Goal: Information Seeking & Learning: Learn about a topic

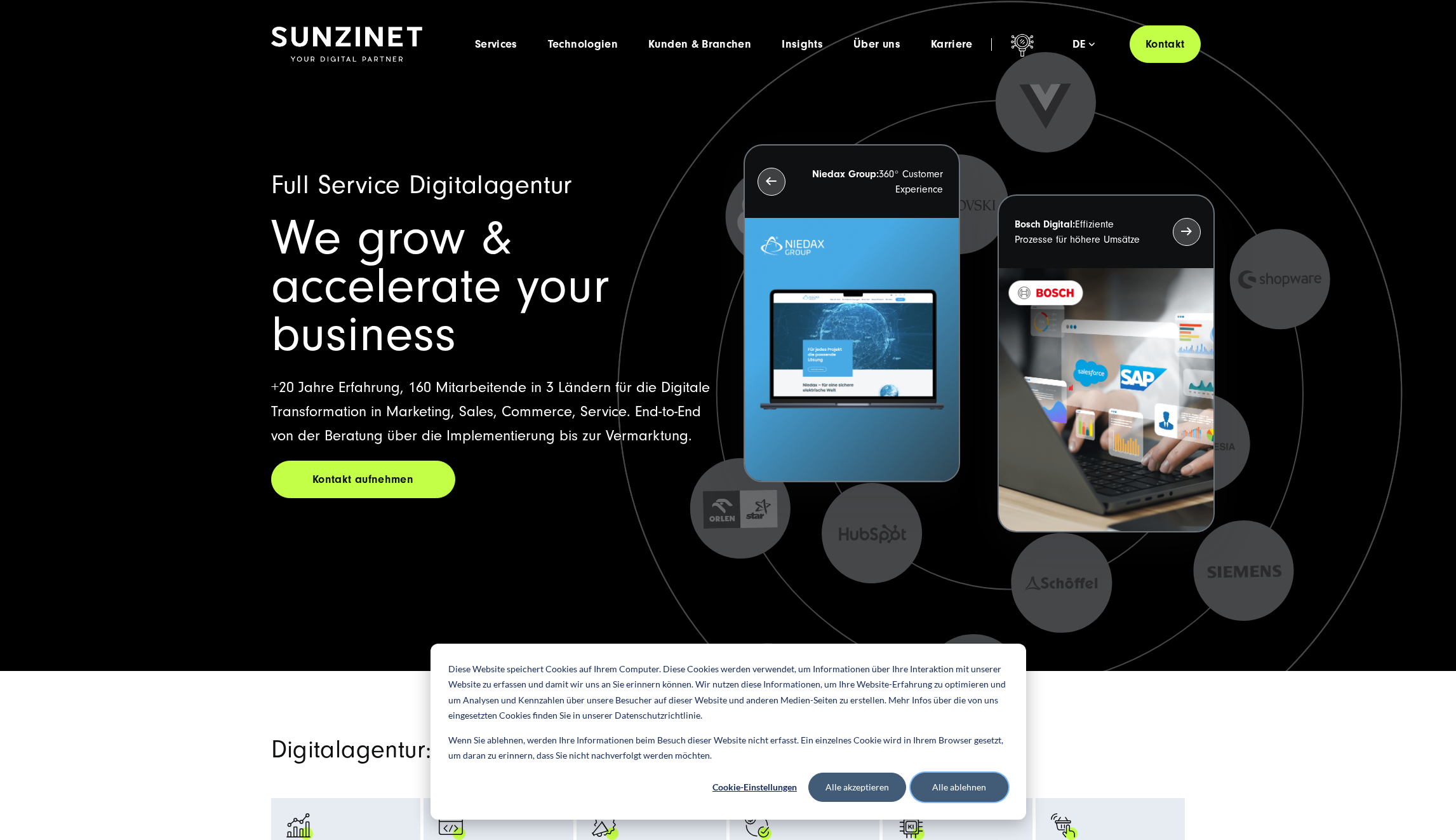
scroll to position [2, 0]
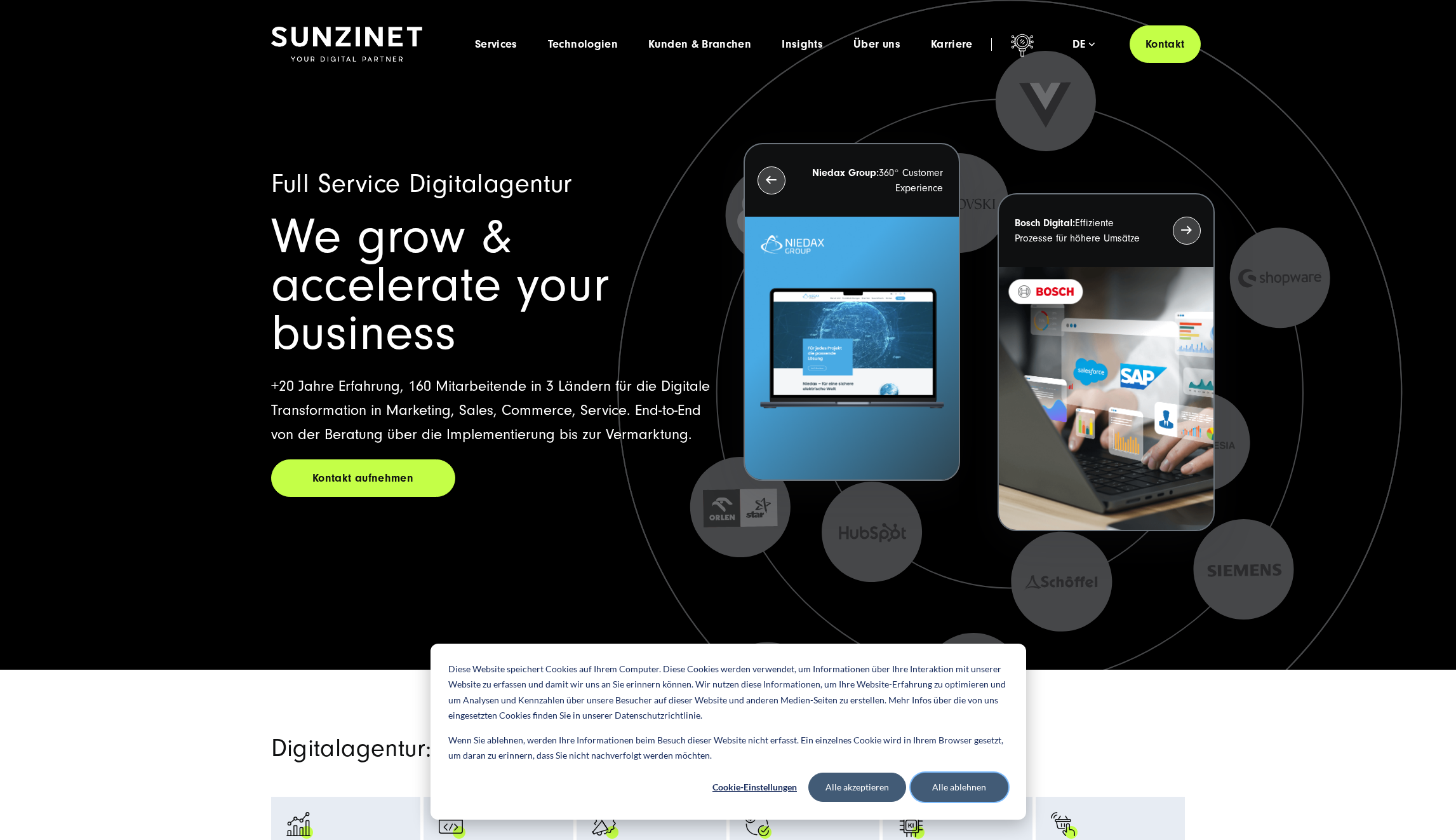
click at [966, 791] on button "Alle ablehnen" at bounding box center [959, 787] width 98 height 30
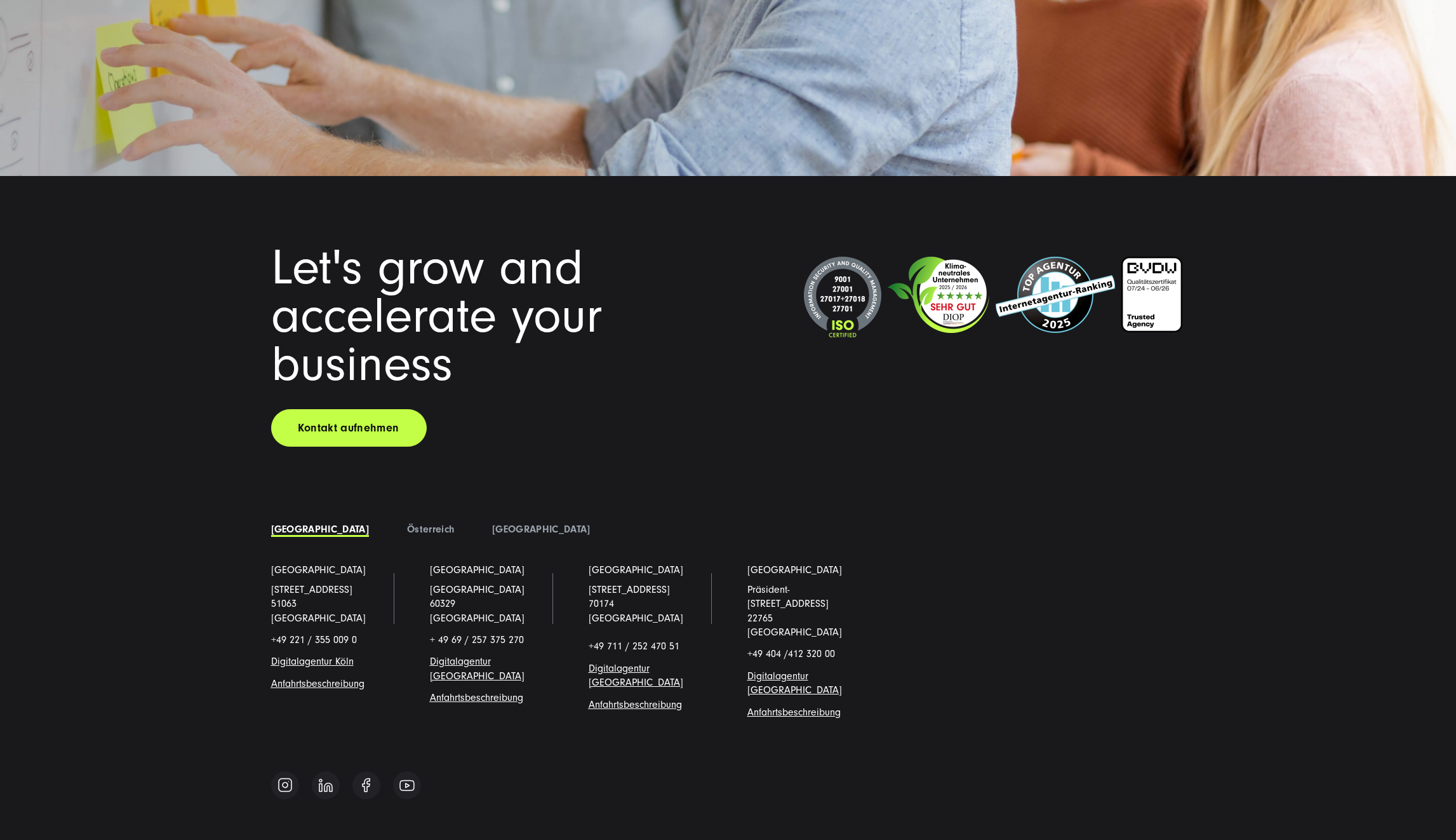
scroll to position [11056, 0]
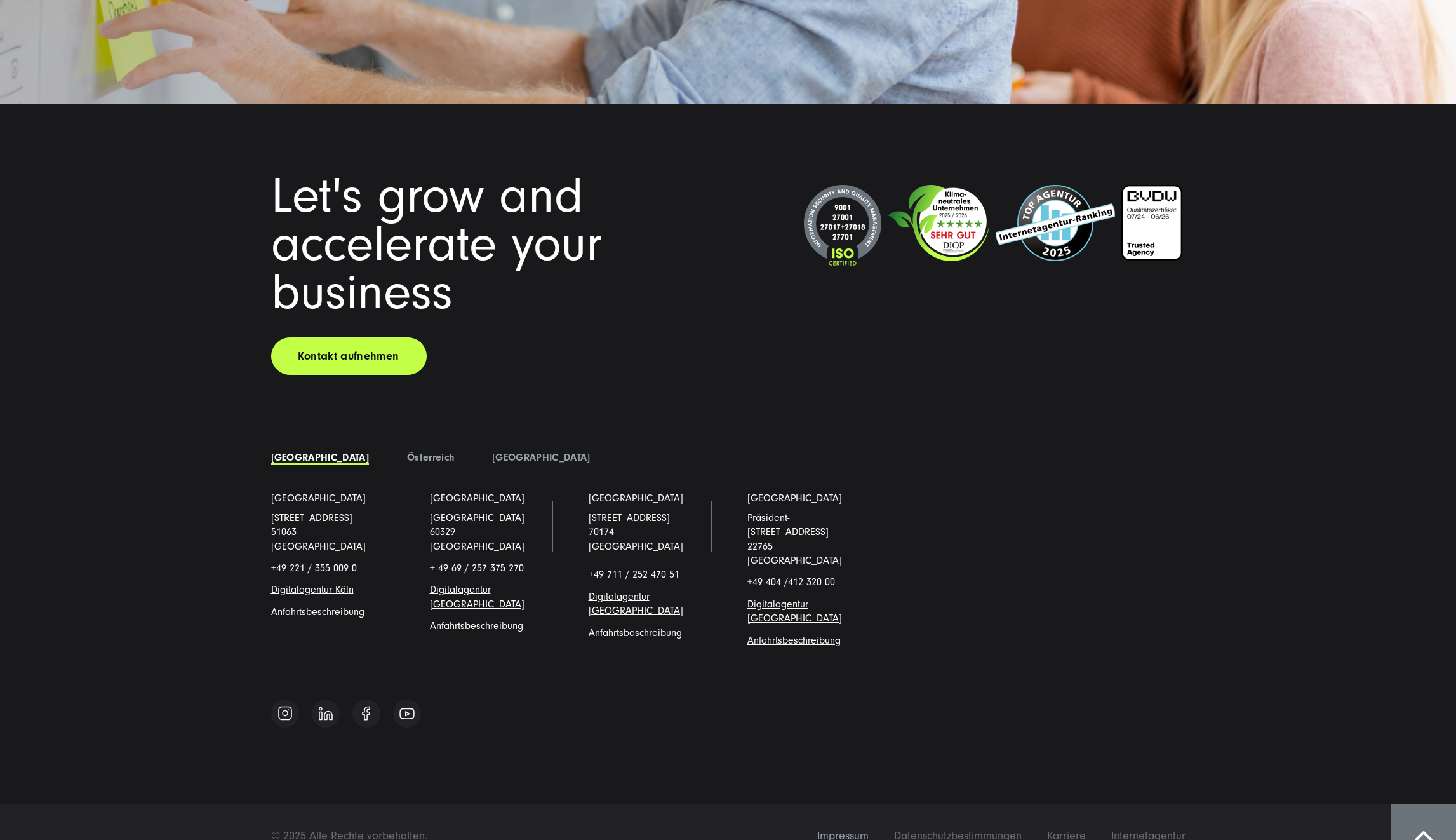
click at [850, 829] on span "Impressum" at bounding box center [843, 835] width 51 height 13
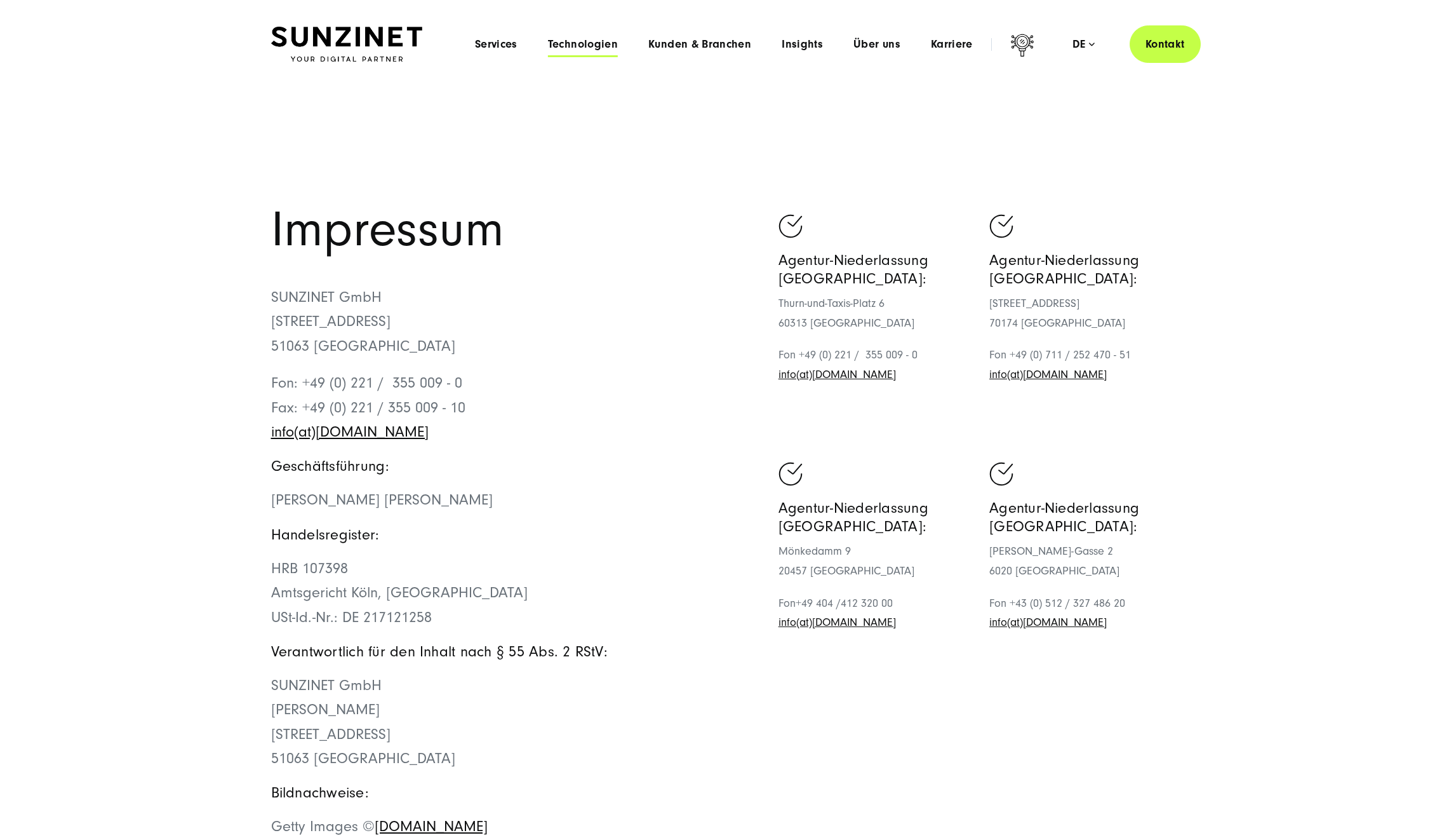
click at [574, 48] on span "Technologien" at bounding box center [583, 44] width 70 height 12
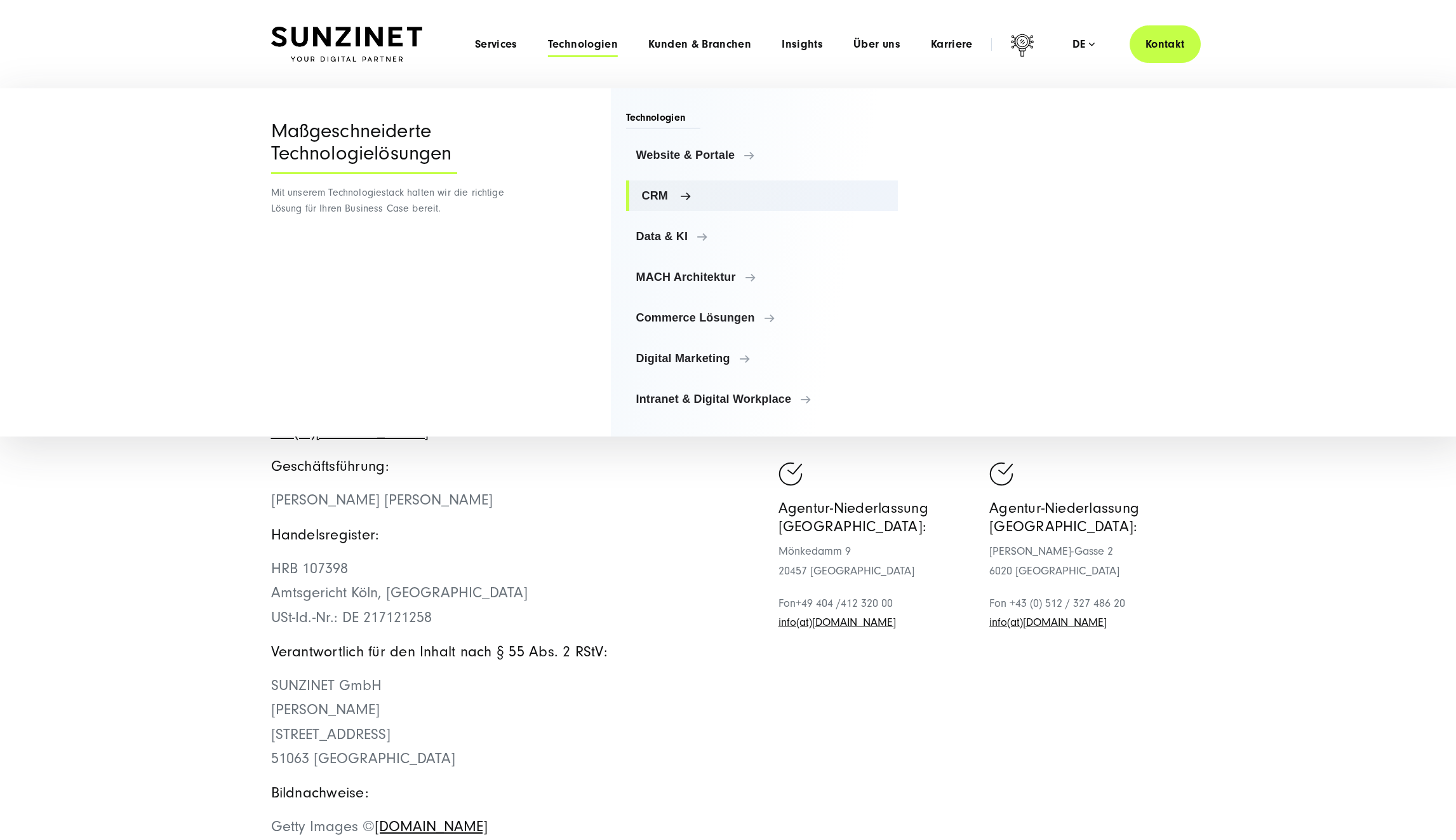
click at [664, 197] on span "CRM" at bounding box center [764, 196] width 246 height 12
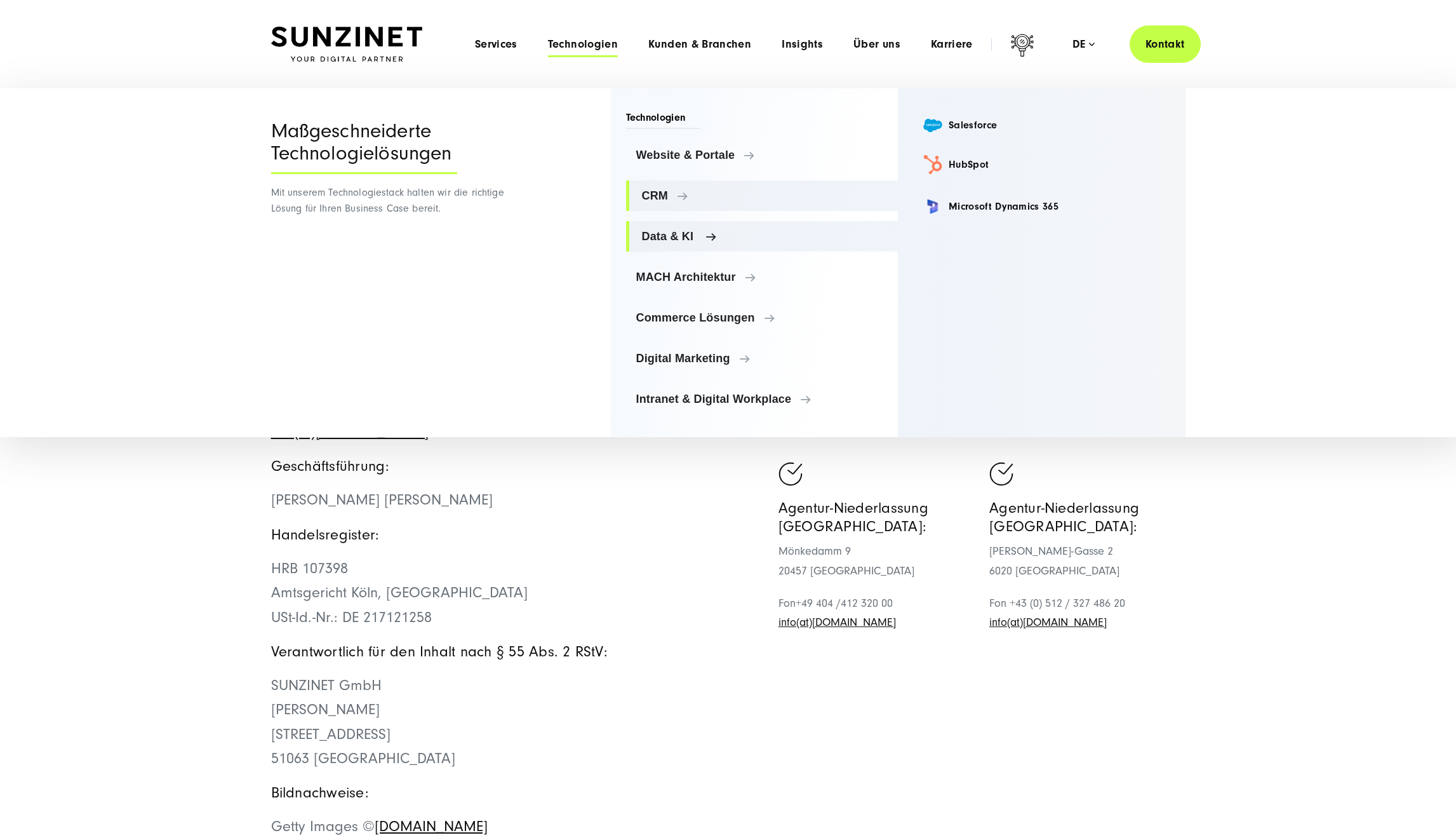
click at [668, 232] on span "Data & KI" at bounding box center [764, 236] width 246 height 12
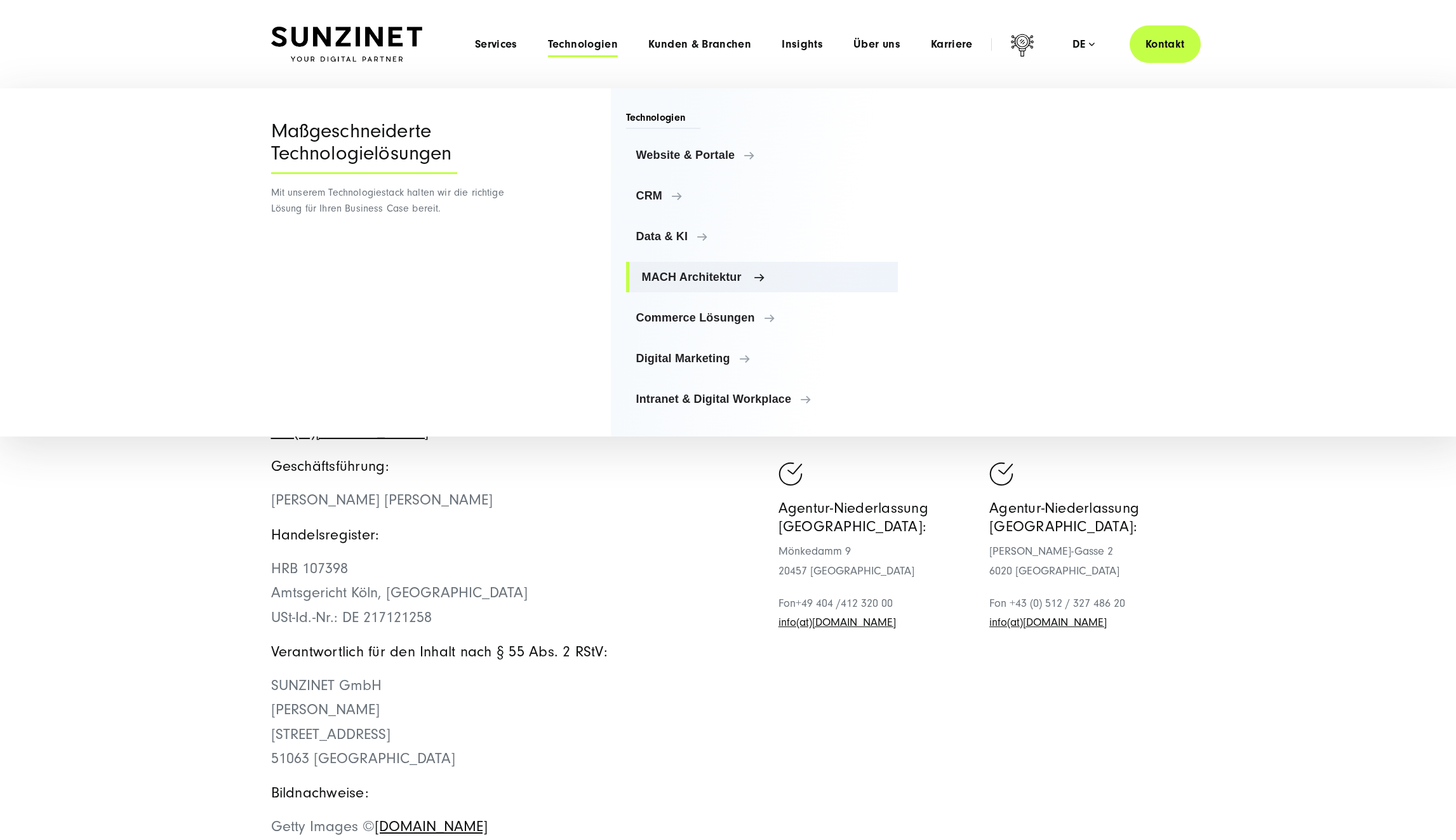
click at [662, 271] on span "MACH Architektur" at bounding box center [764, 277] width 246 height 12
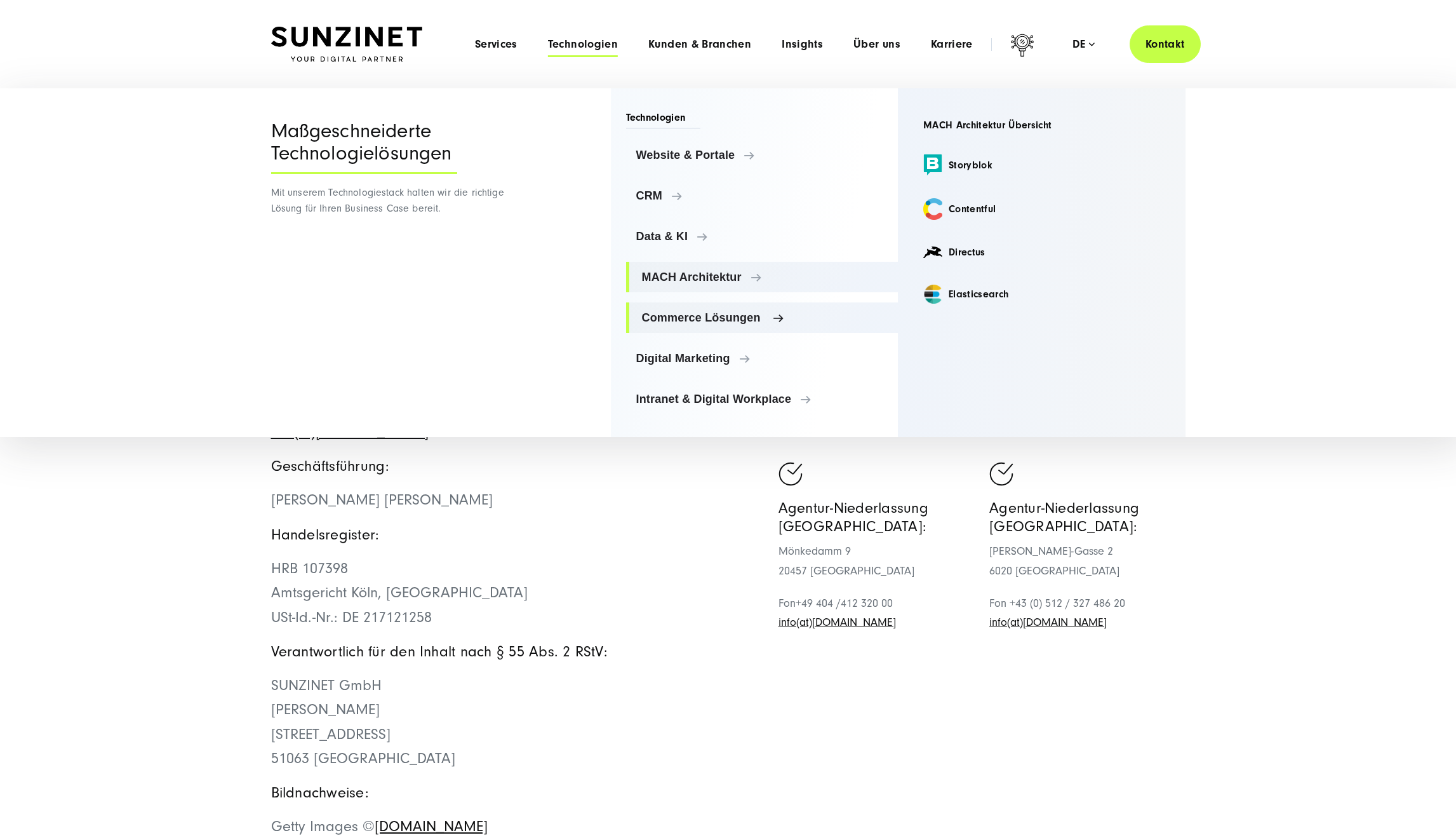
click at [674, 318] on span "Commerce Lösungen" at bounding box center [764, 318] width 246 height 12
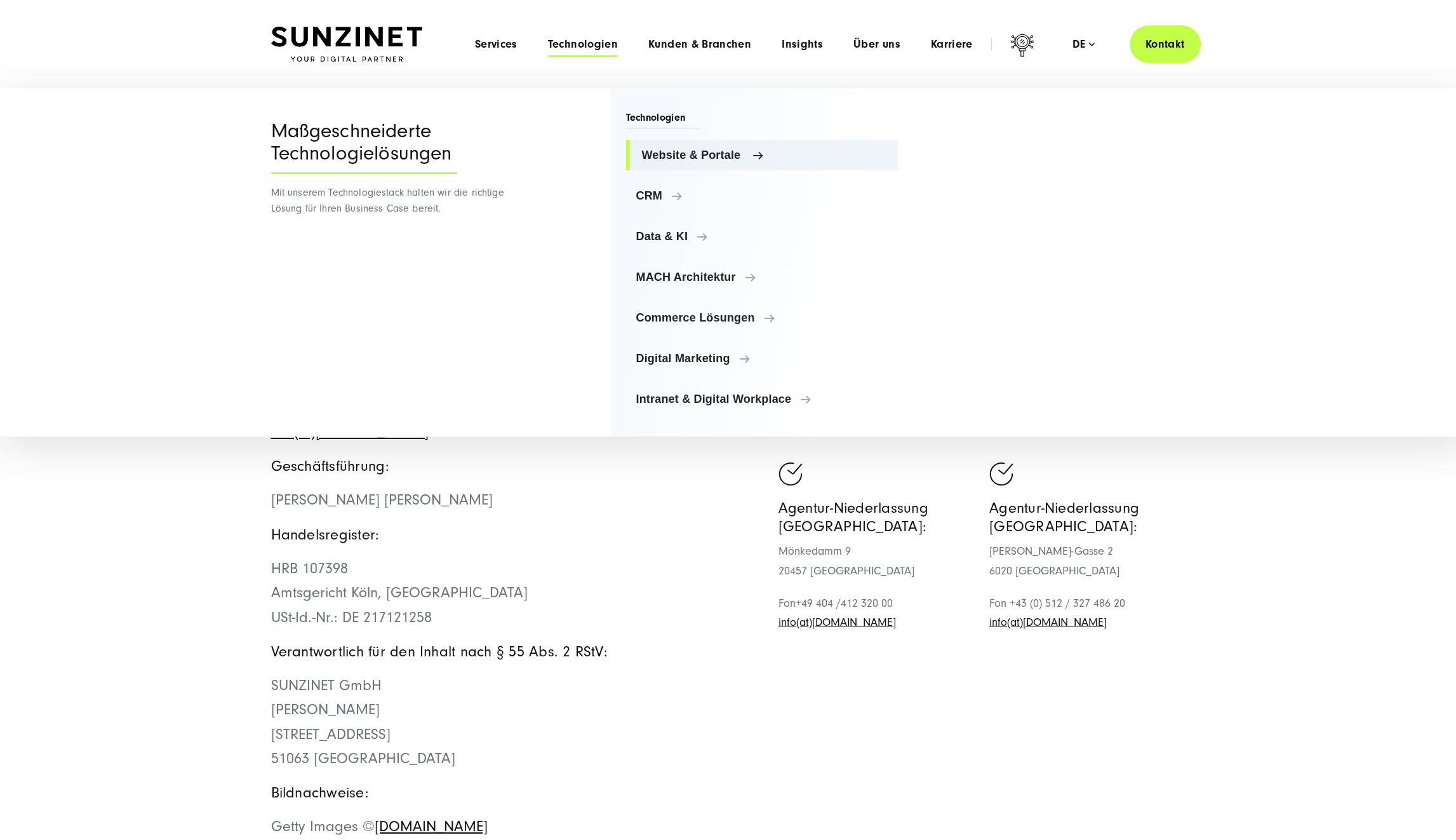
click at [661, 158] on span "Website & Portale" at bounding box center [764, 154] width 246 height 12
click at [669, 211] on ul "Website & Portale Website & Portale TYPO3 Storyblok Contentful CRM" at bounding box center [762, 276] width 272 height 274
click at [668, 201] on link "CRM" at bounding box center [762, 195] width 272 height 30
click at [666, 242] on span "Data & KI" at bounding box center [764, 236] width 246 height 12
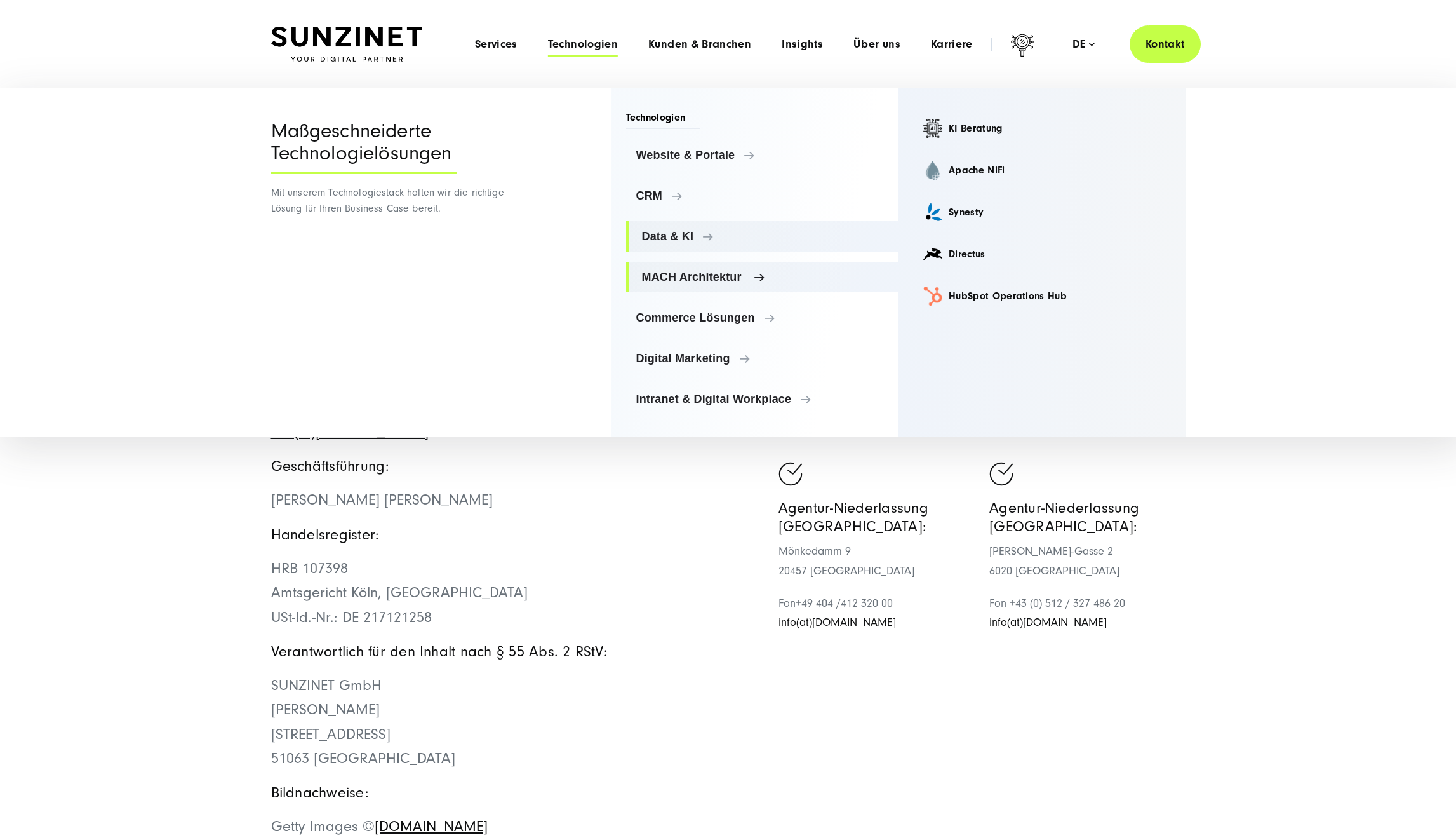
click at [675, 272] on span "MACH Architektur" at bounding box center [764, 277] width 246 height 12
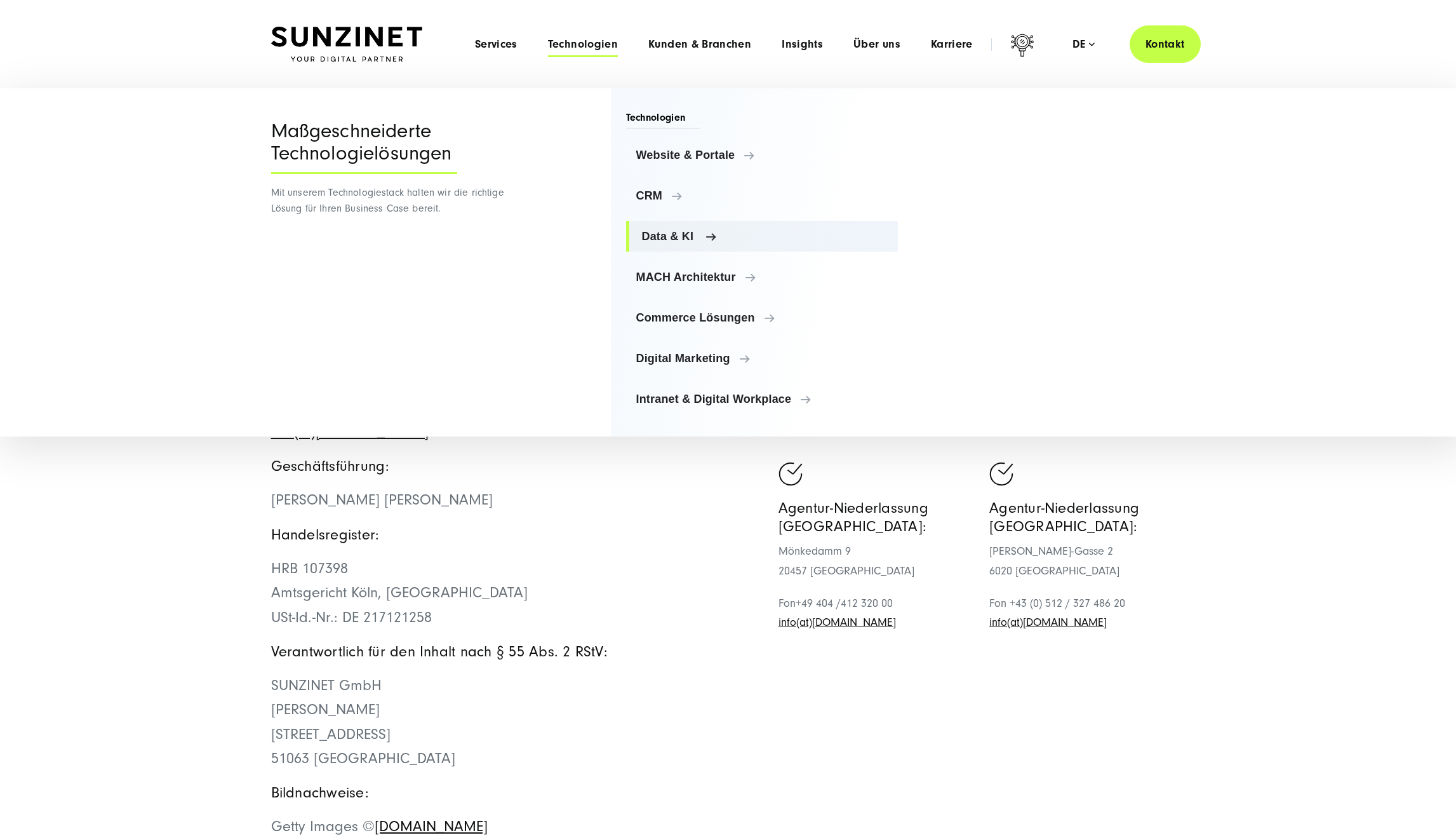
click at [696, 239] on span "Data & KI" at bounding box center [764, 236] width 246 height 12
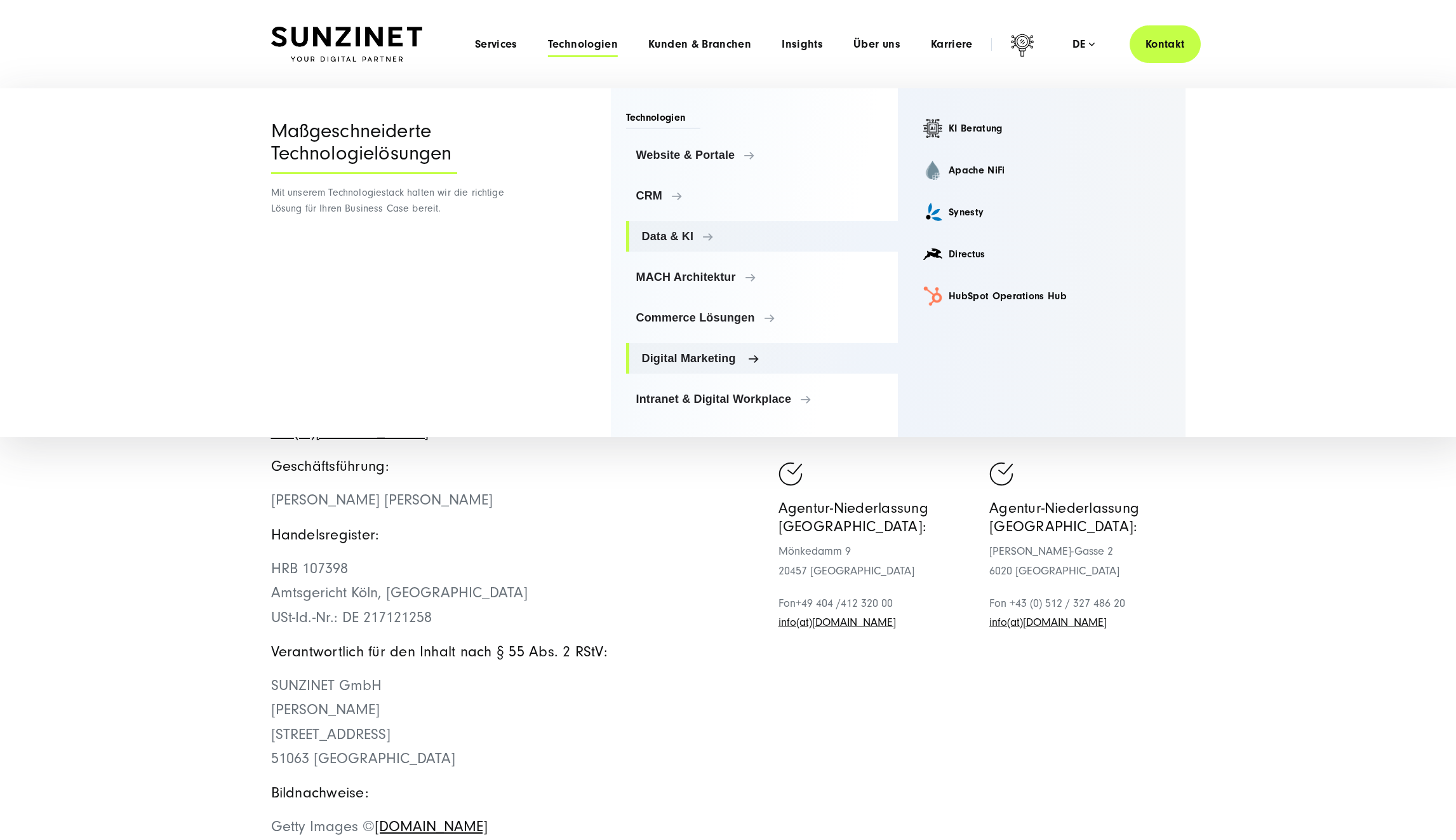
click at [714, 347] on link "Digital Marketing" at bounding box center [762, 358] width 272 height 30
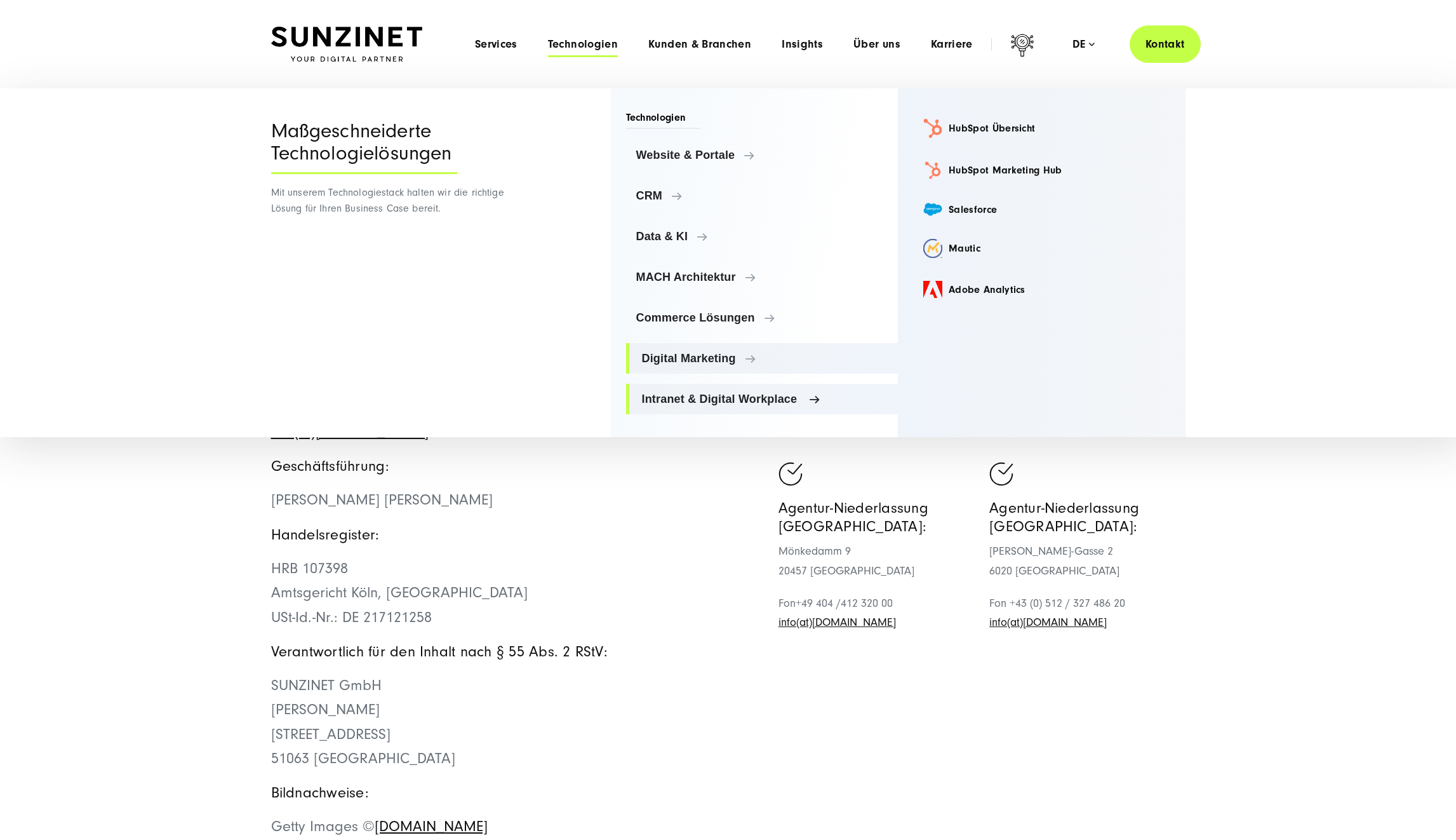
click at [693, 404] on span "Intranet & Digital Workplace" at bounding box center [764, 399] width 246 height 12
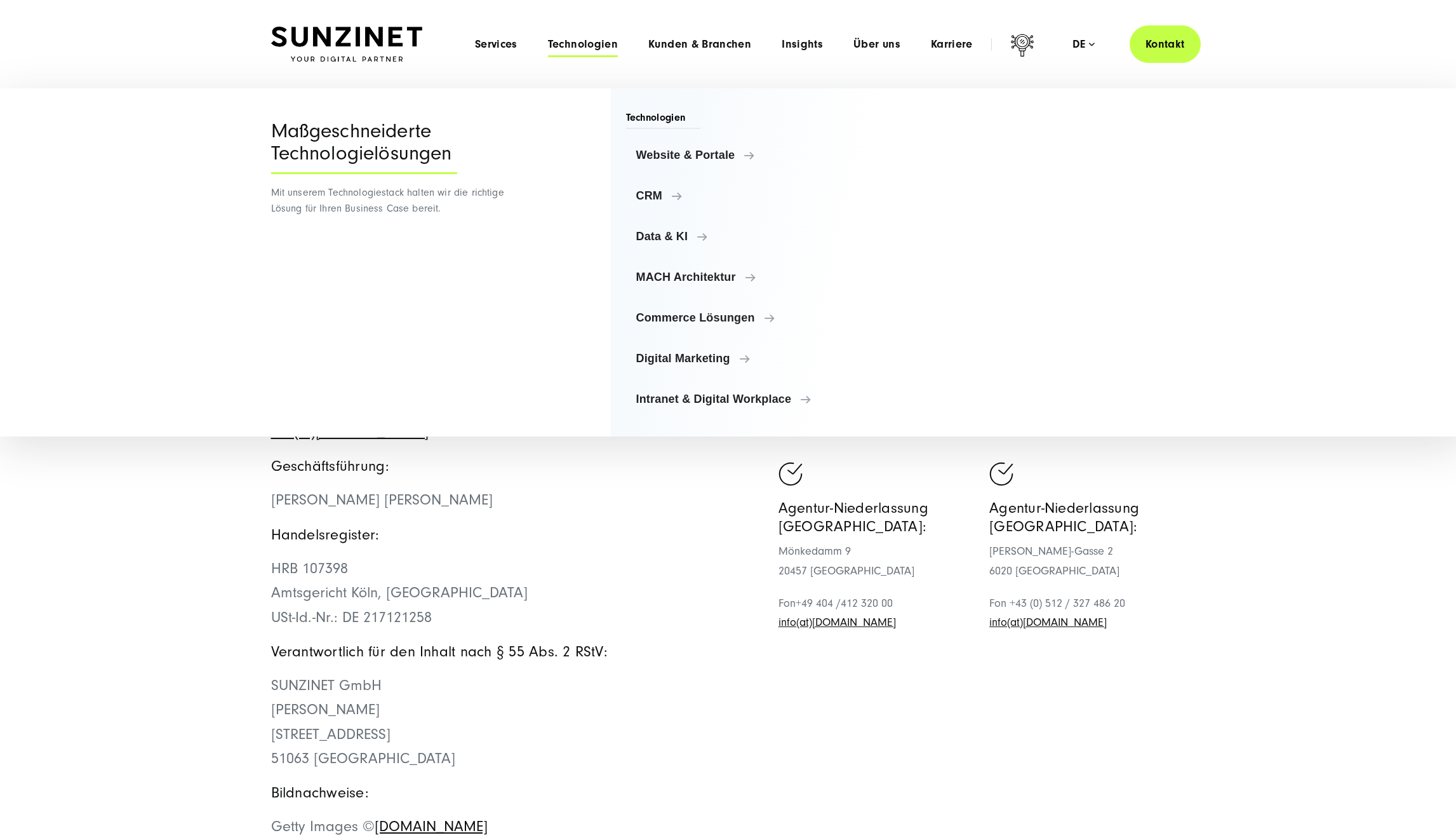
click at [93, 232] on div "Menu Maßgeschneiderte Technologielösungen Mit unserem Technologiestack halten w…" at bounding box center [733, 262] width 1467 height 348
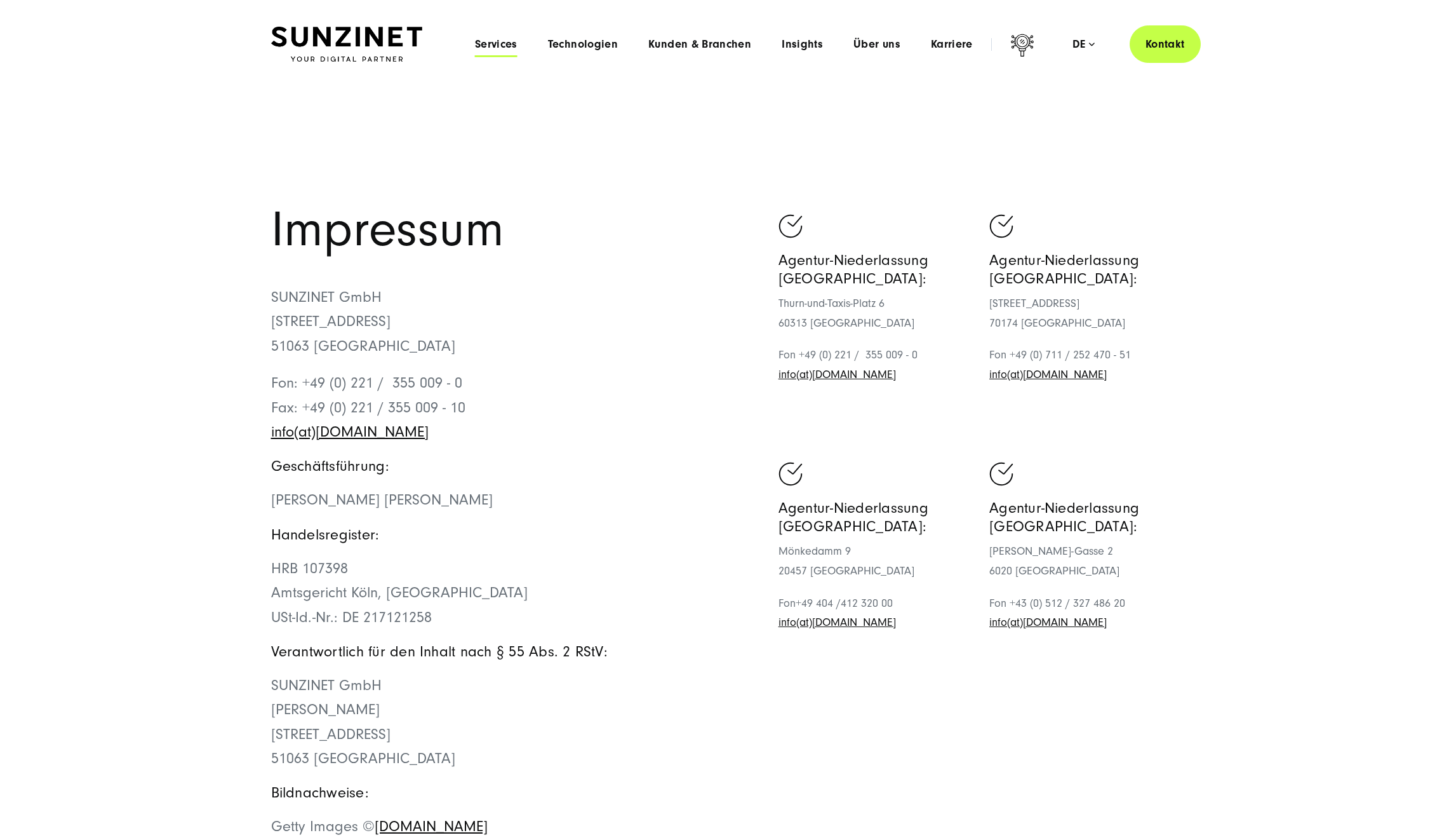
click at [491, 46] on span "Services" at bounding box center [496, 44] width 43 height 12
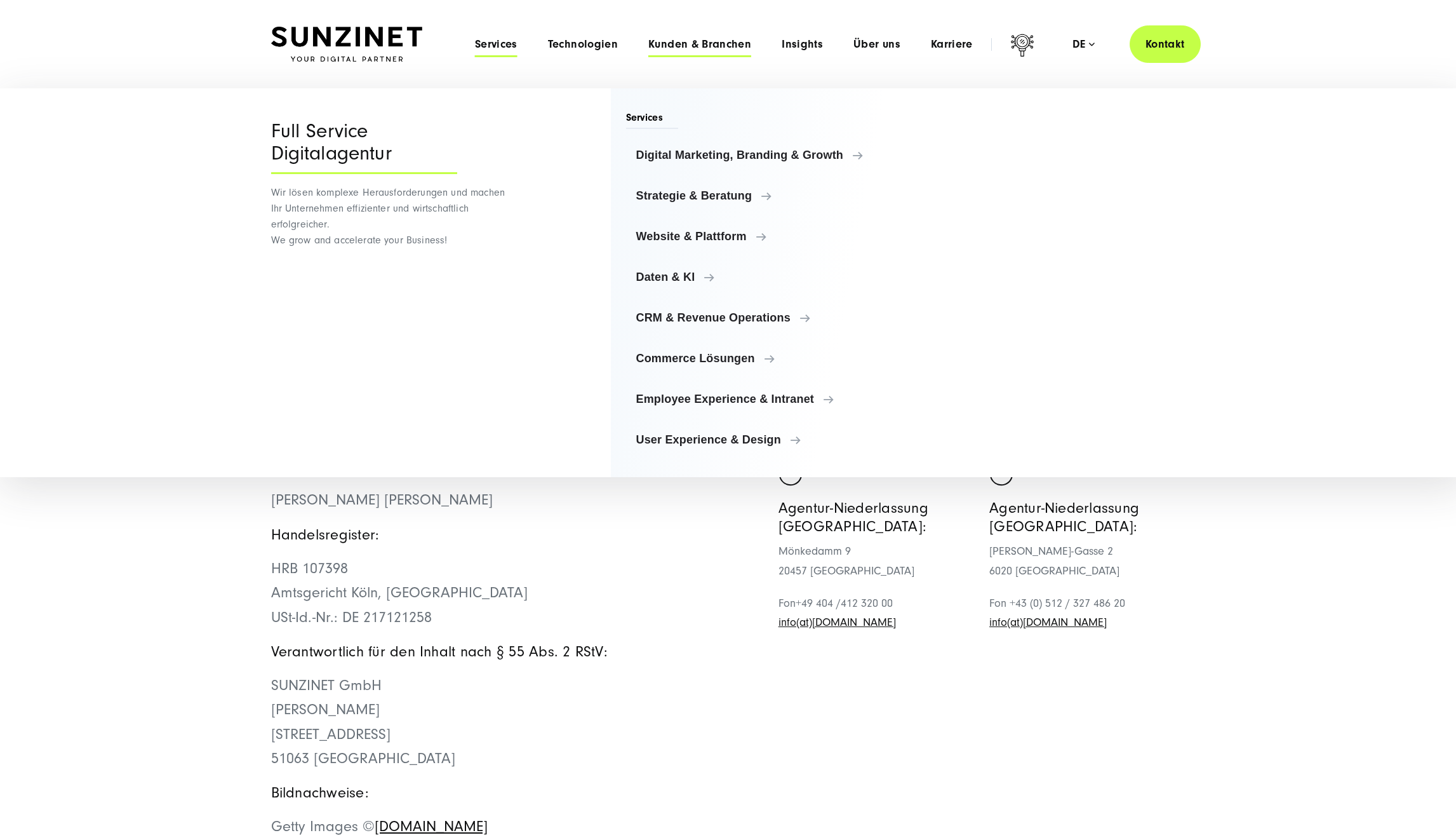
click at [714, 47] on span "Kunden & Branchen" at bounding box center [699, 44] width 103 height 12
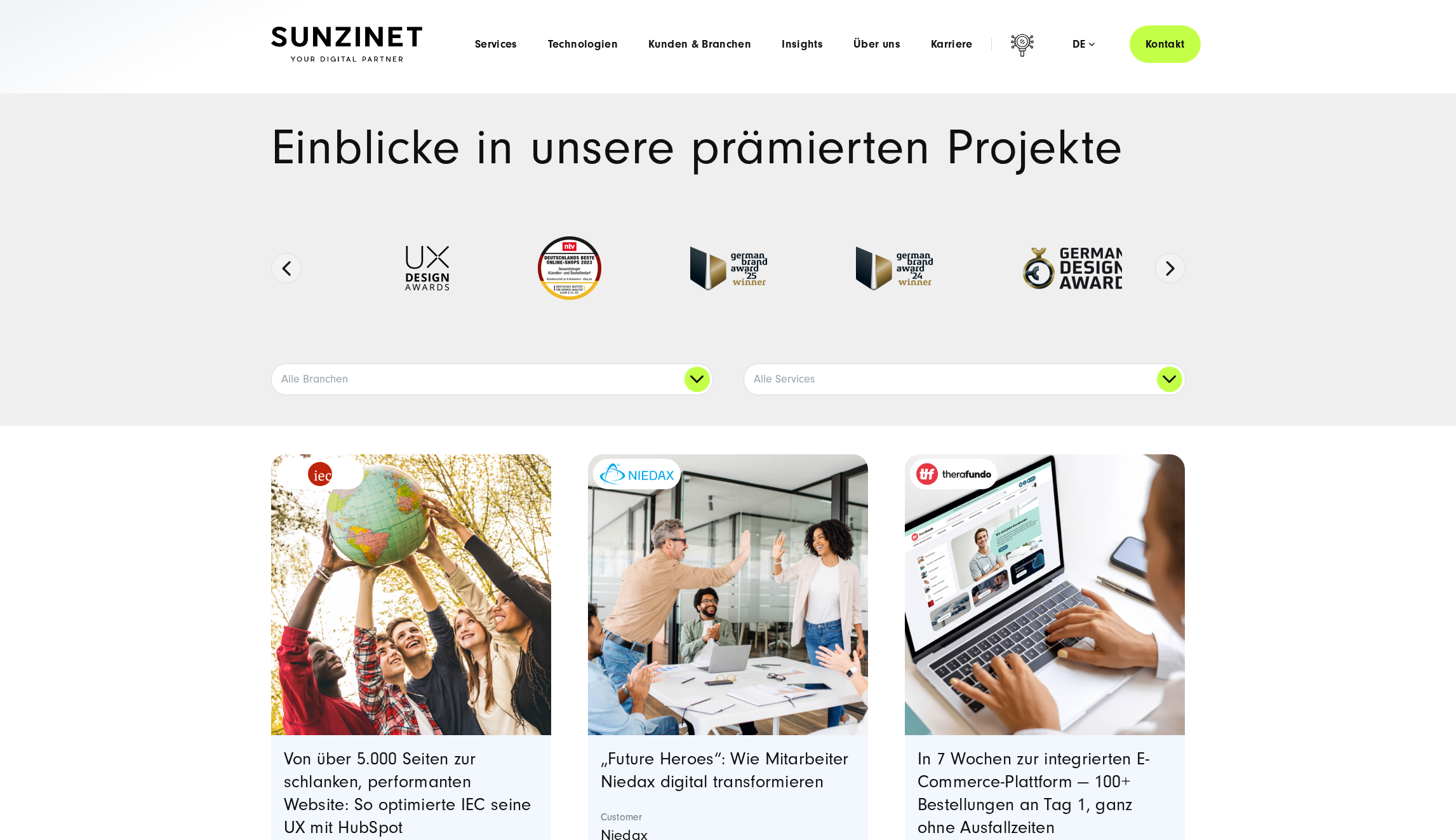
click at [889, 50] on span "Über uns" at bounding box center [877, 44] width 47 height 12
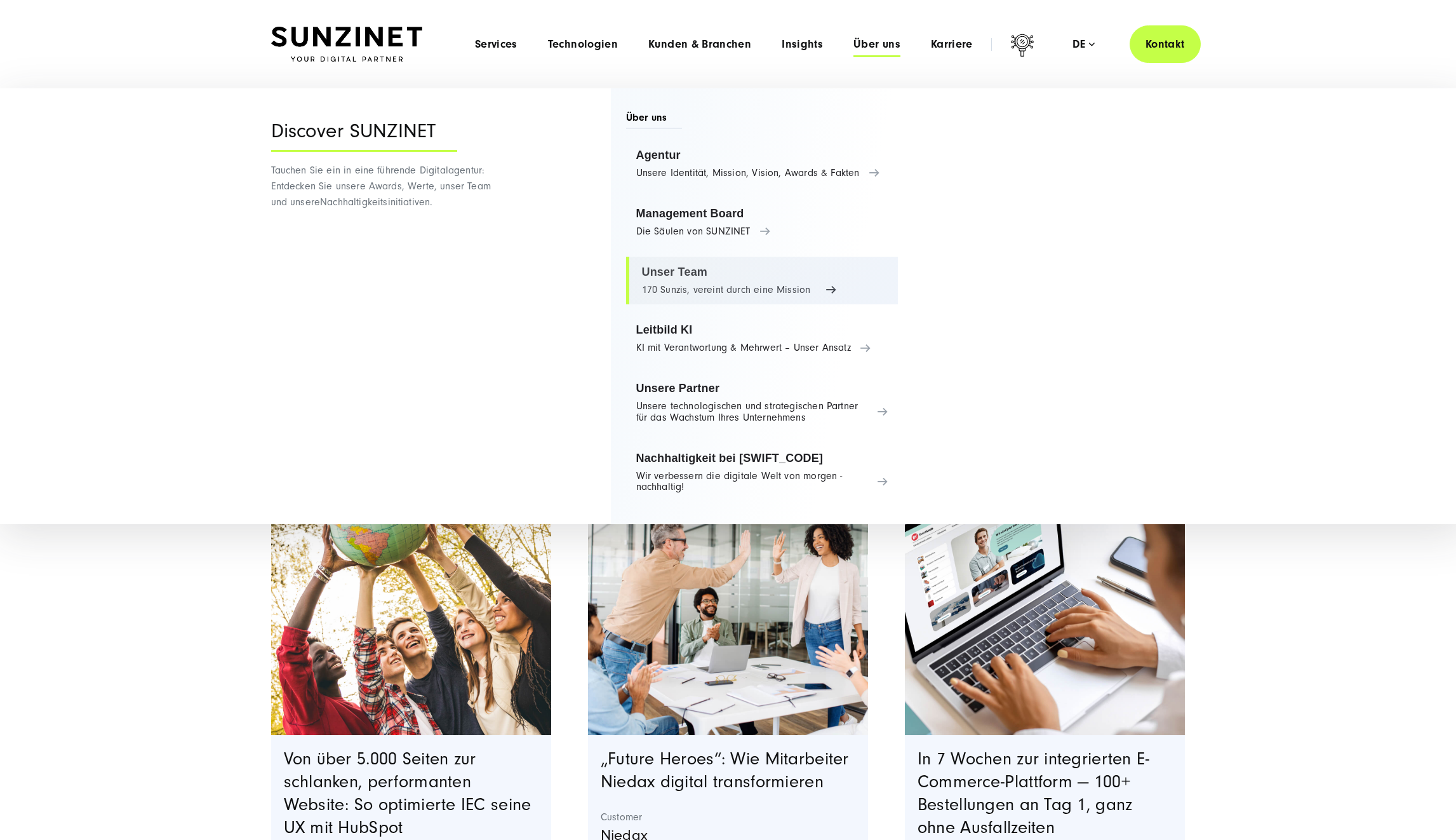
click at [667, 275] on link "Unser Team 170 Sunzis, vereint durch eine Mission" at bounding box center [762, 281] width 272 height 48
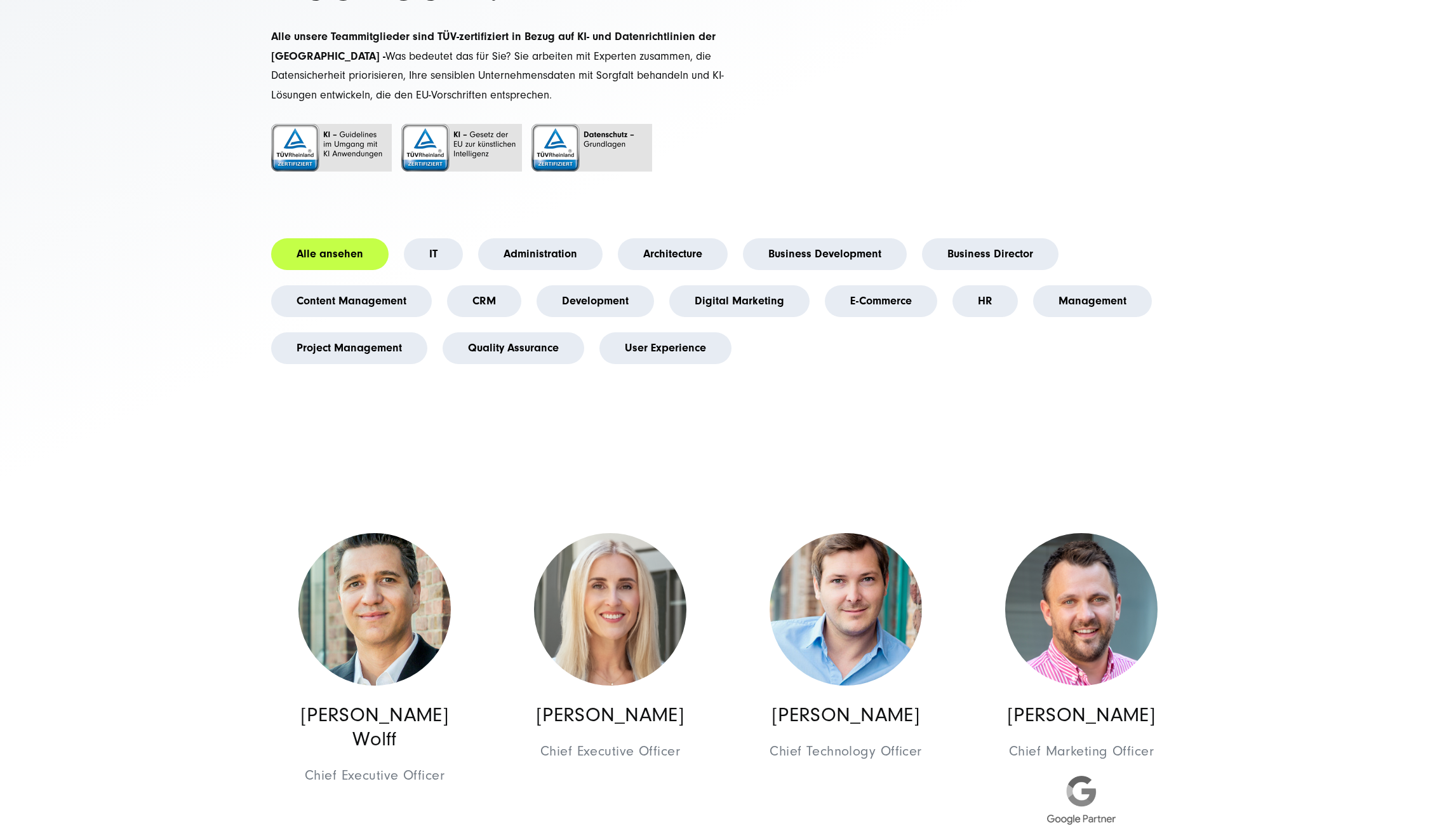
scroll to position [258, 0]
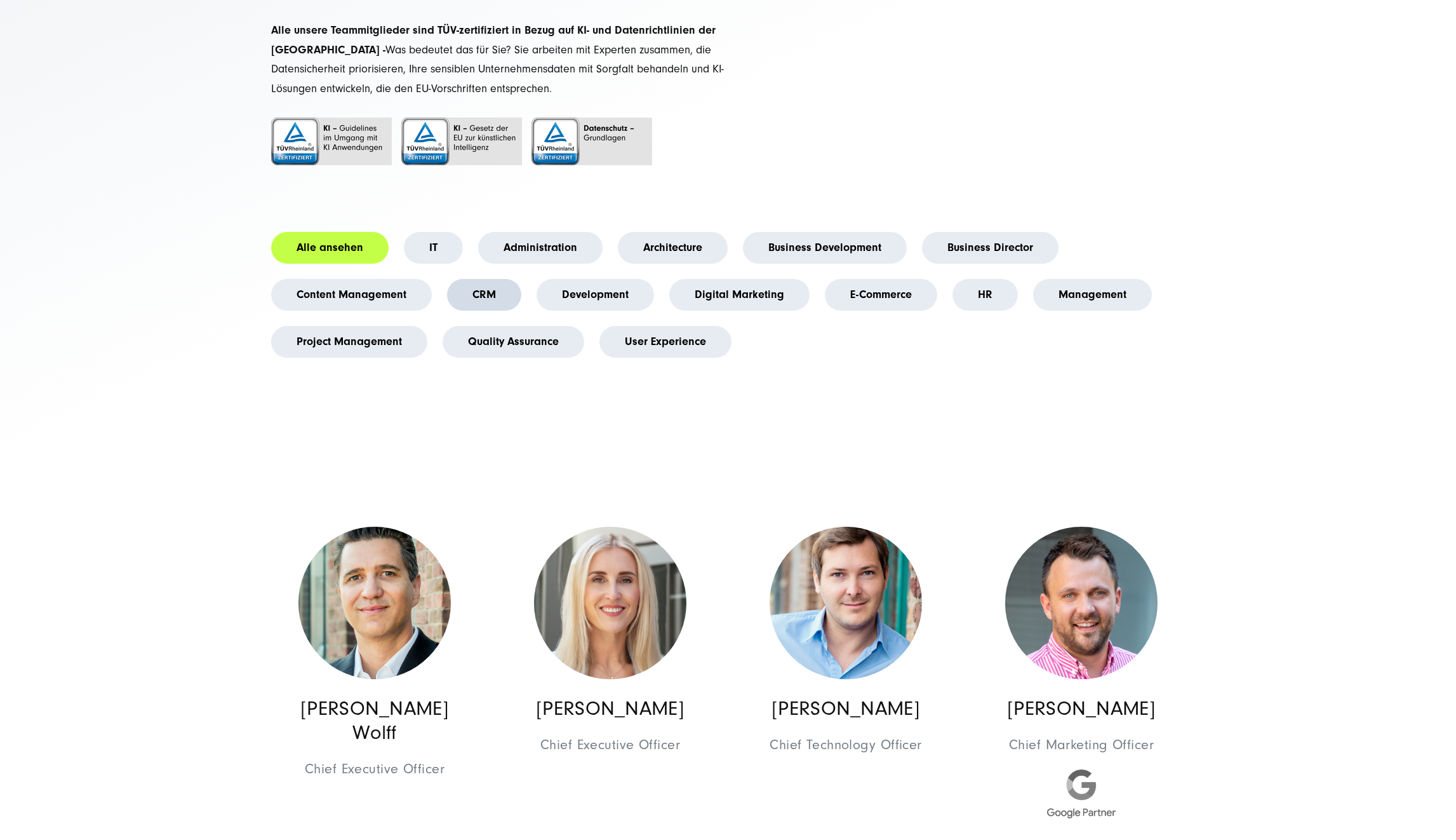
click at [479, 288] on link "CRM" at bounding box center [484, 294] width 75 height 32
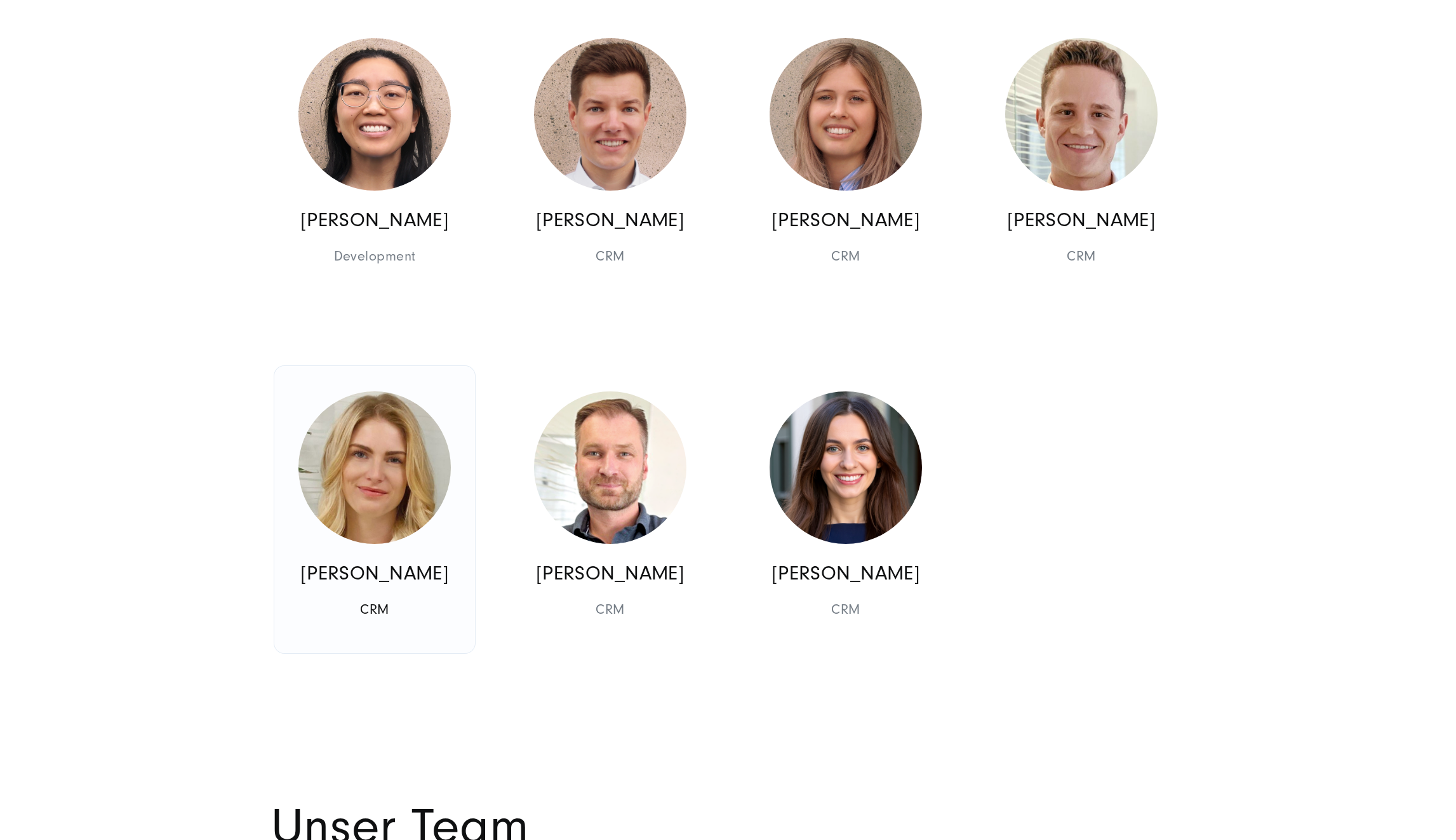
scroll to position [750, 0]
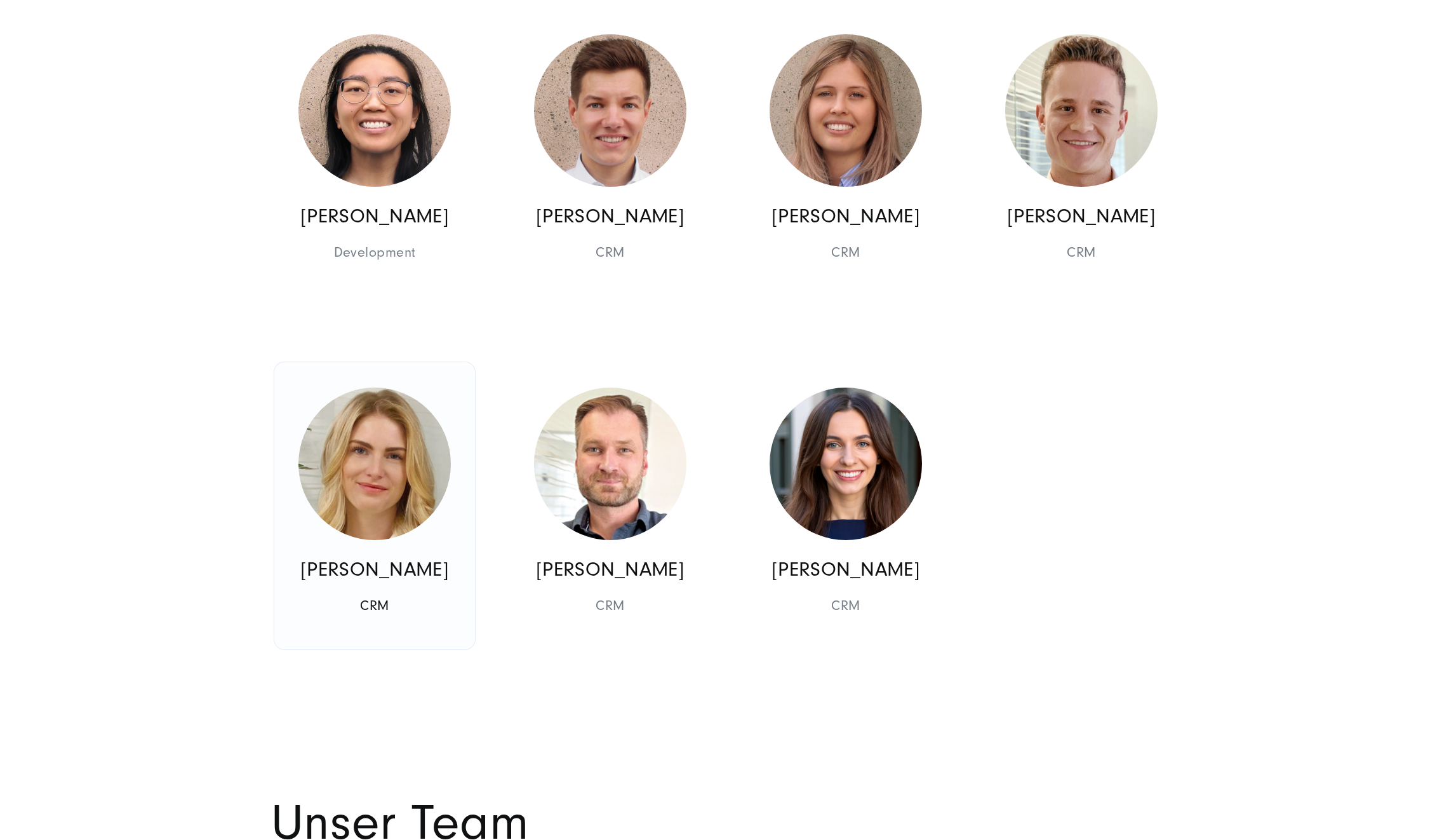
click at [367, 476] on img at bounding box center [375, 463] width 152 height 152
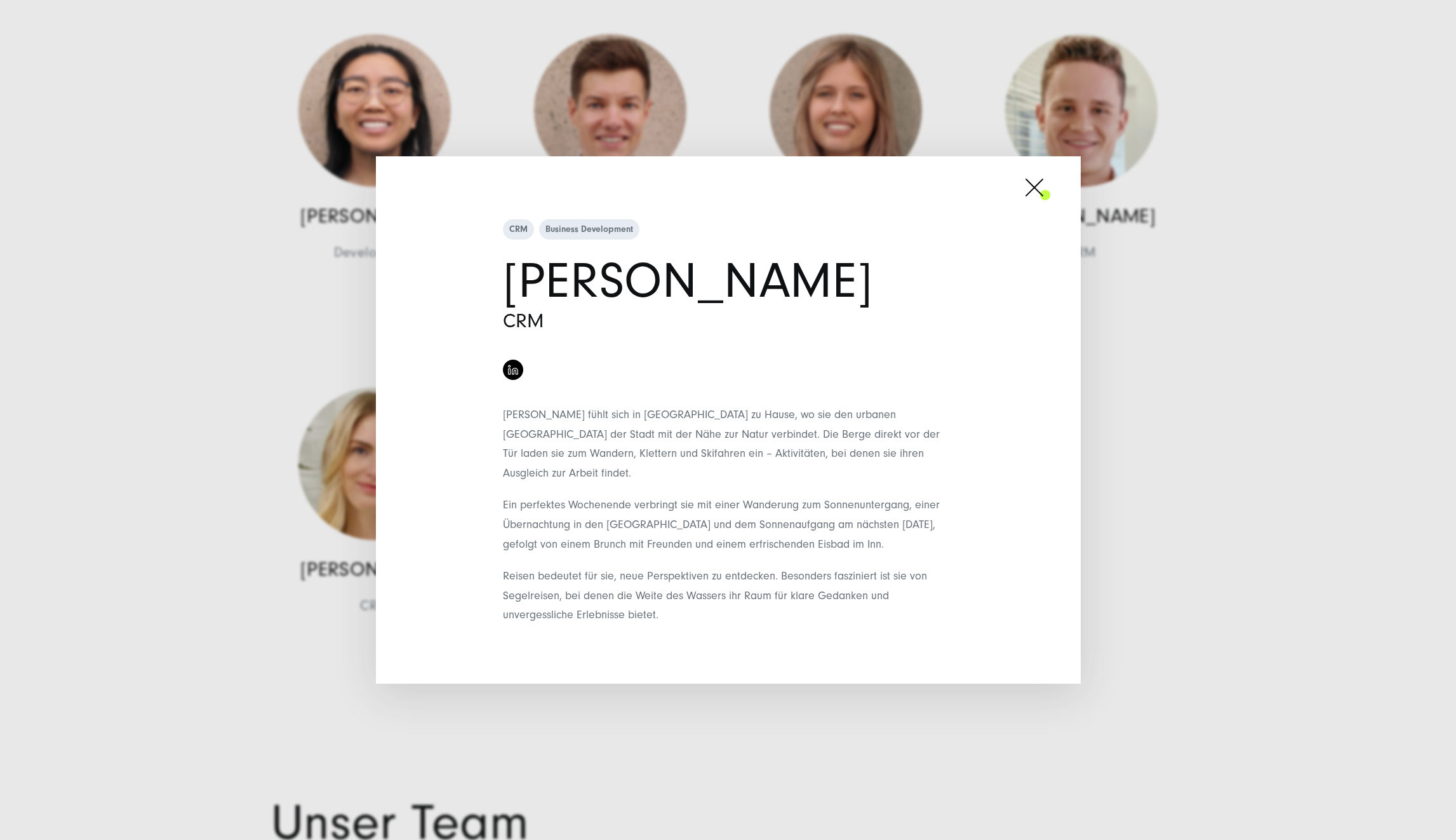
click at [1050, 203] on span at bounding box center [1050, 187] width 0 height 32
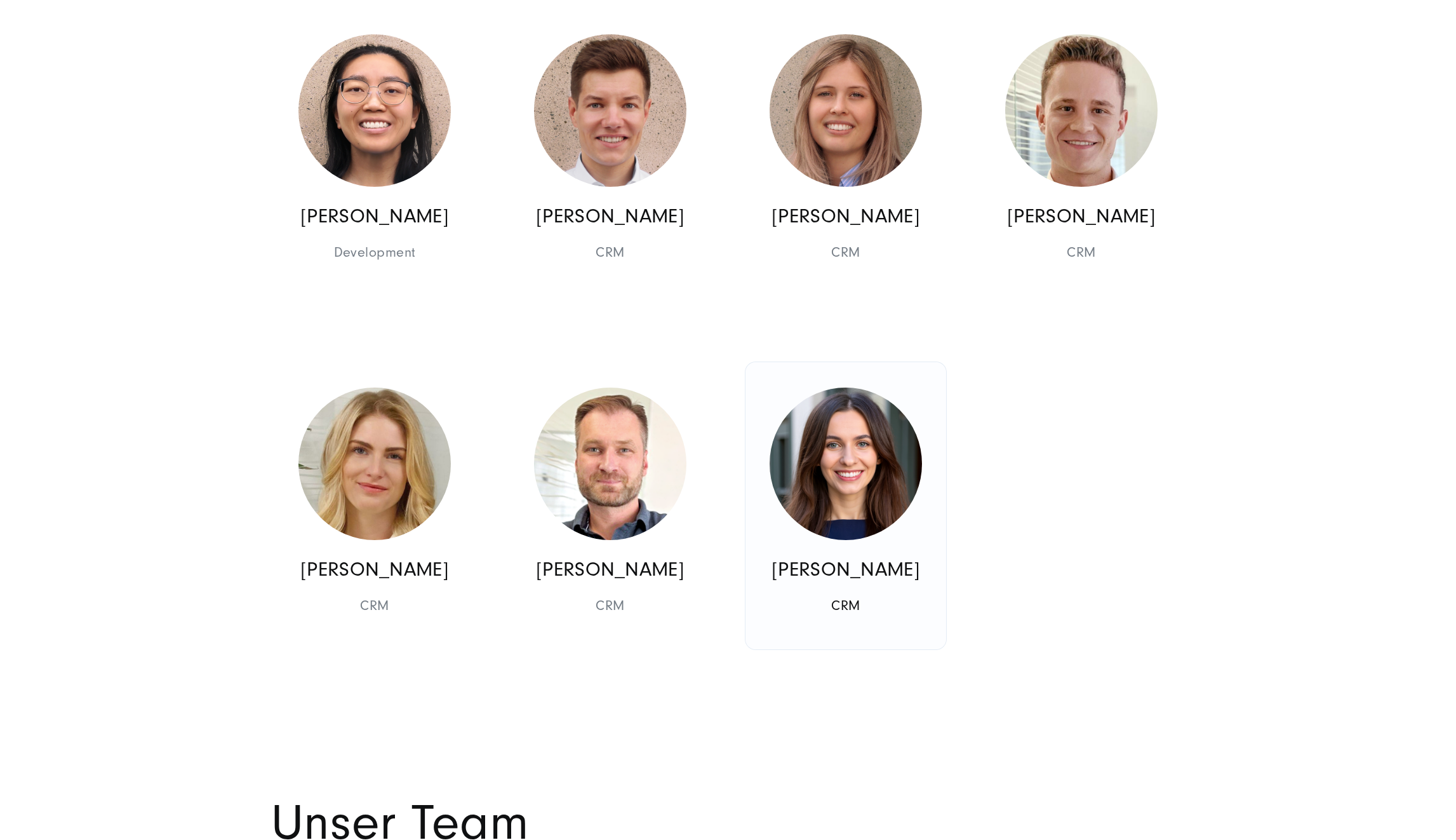
click at [838, 438] on img at bounding box center [846, 463] width 152 height 152
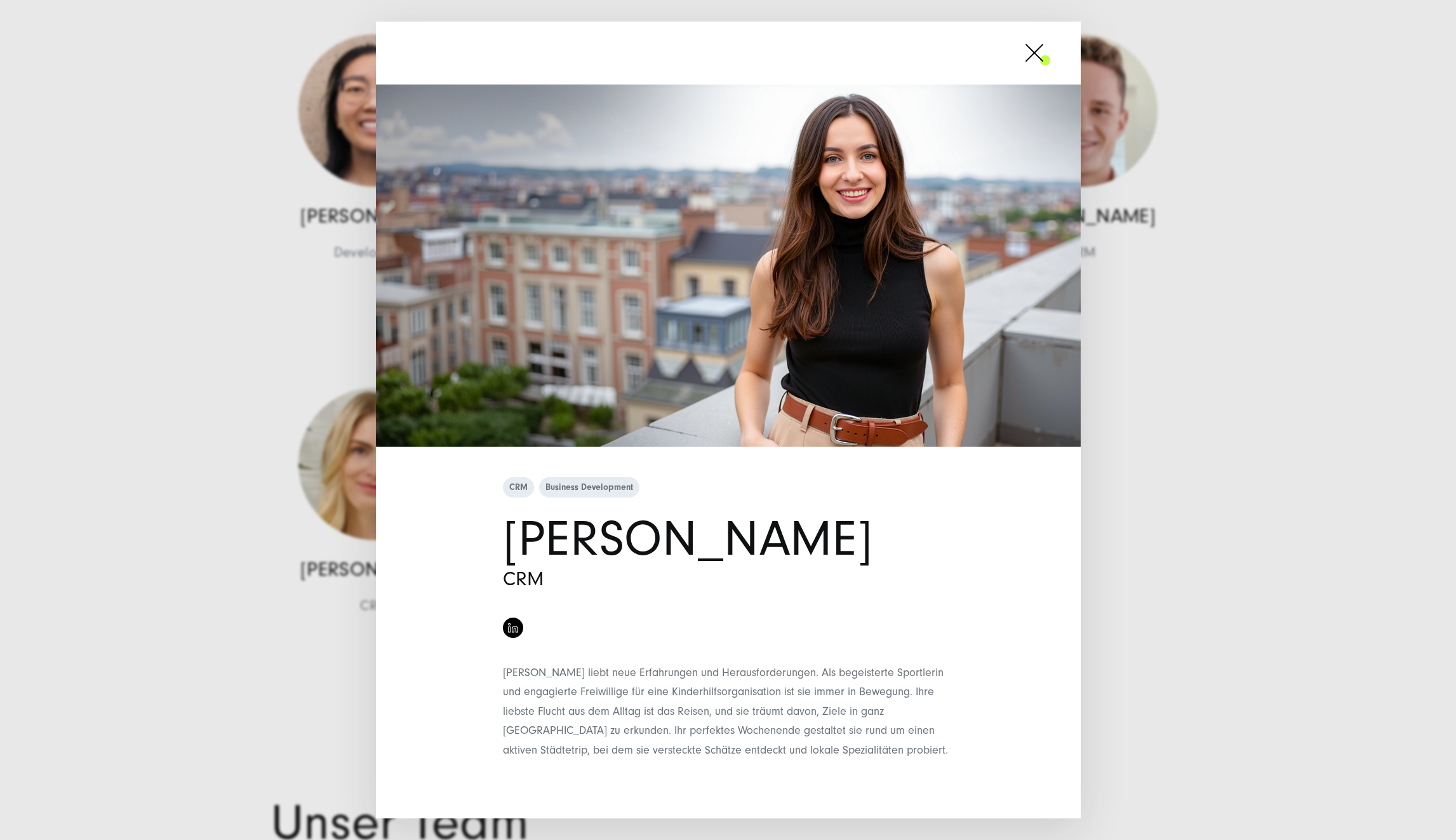
click at [1050, 66] on span at bounding box center [1050, 52] width 0 height 32
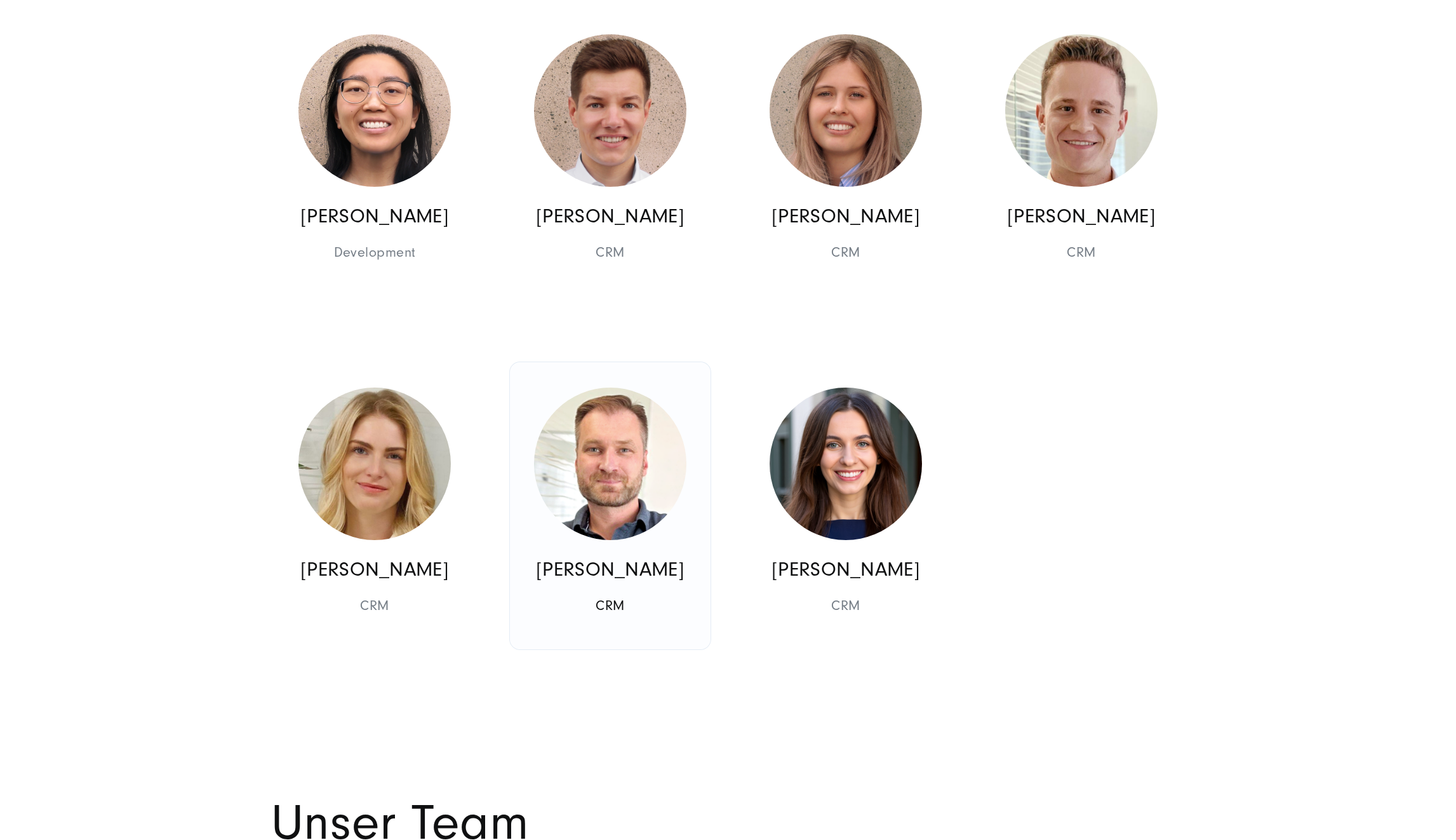
click at [624, 412] on img at bounding box center [610, 463] width 152 height 152
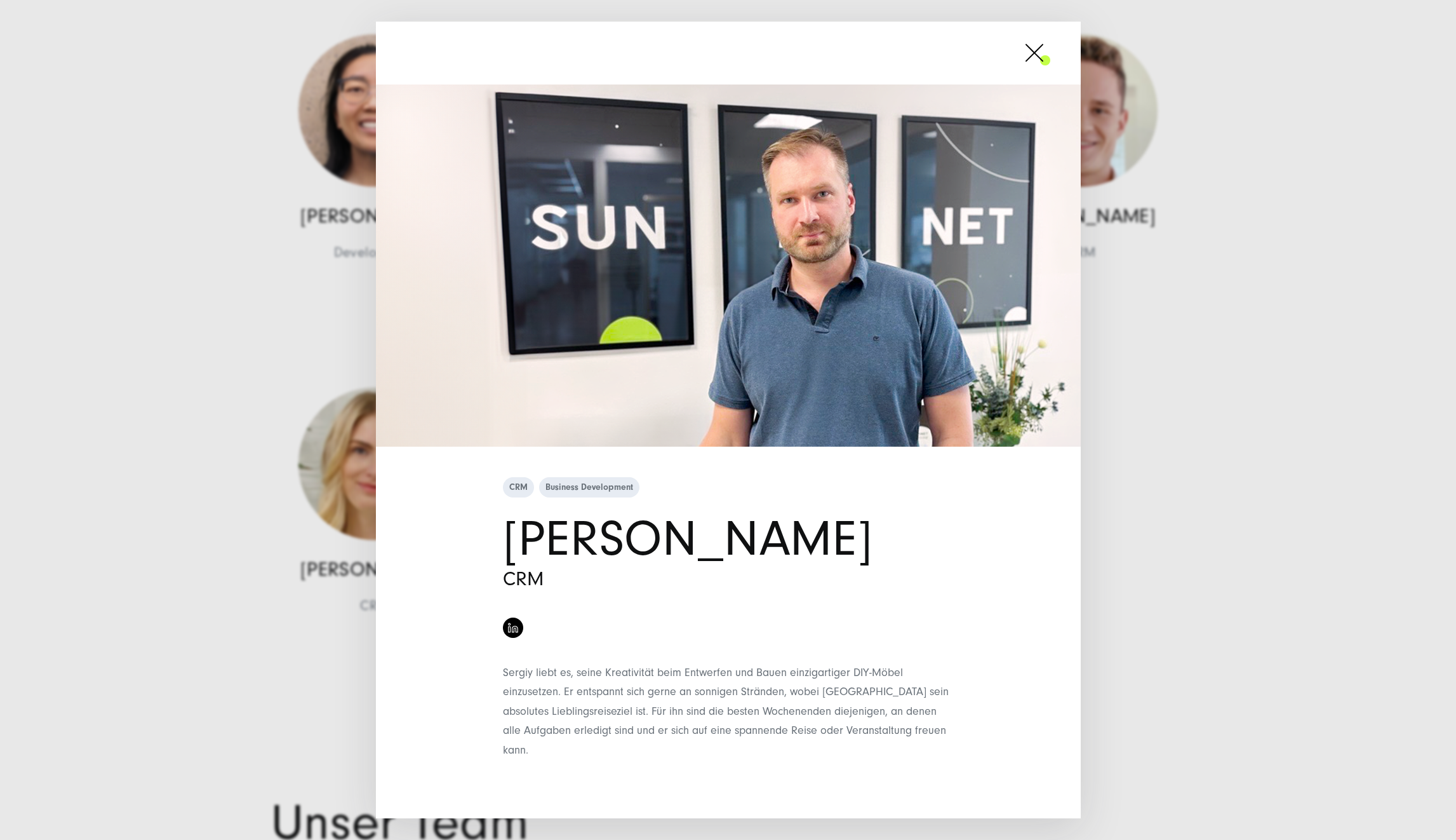
click at [1050, 68] on span at bounding box center [1050, 52] width 0 height 32
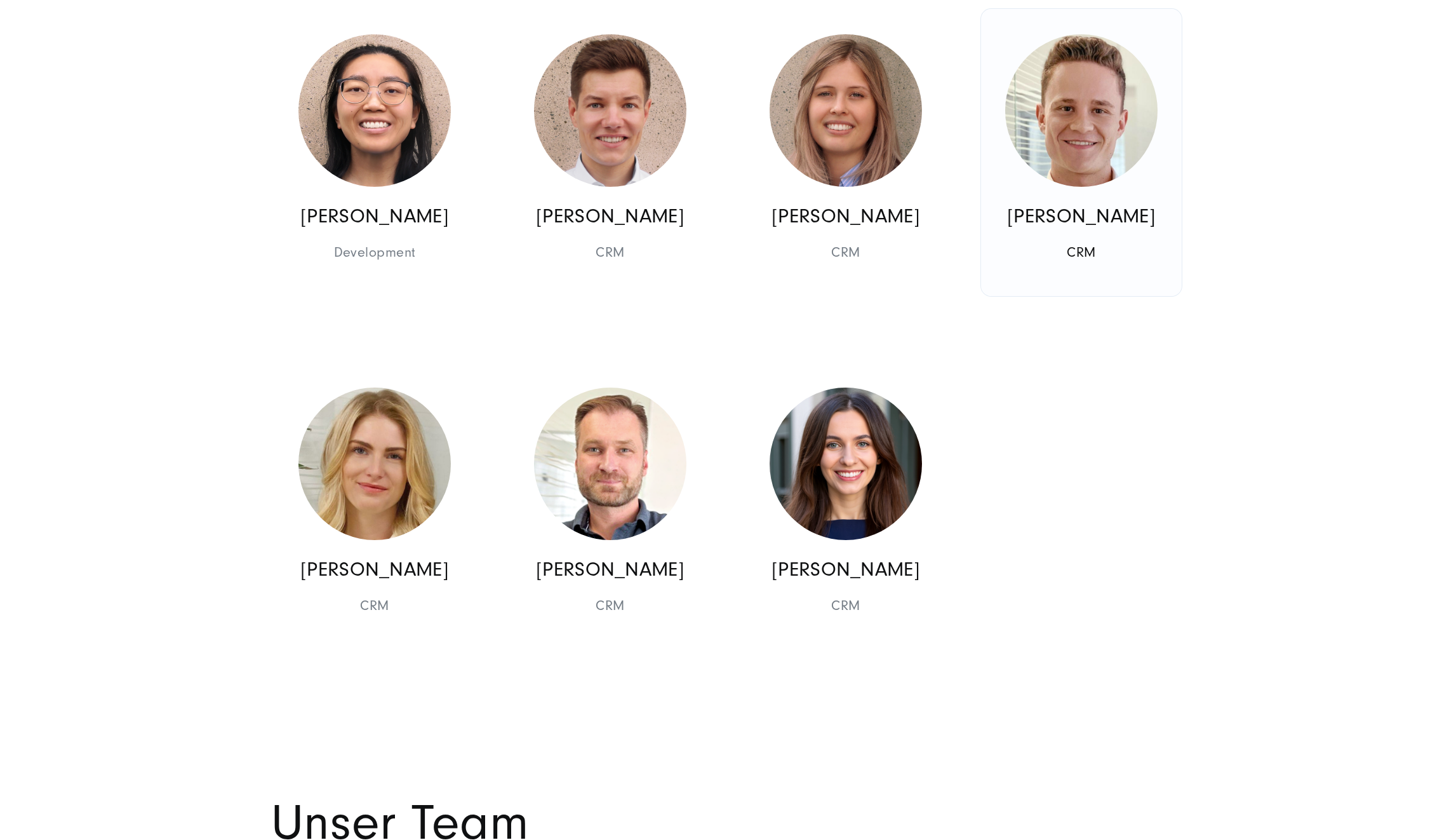
click at [1066, 109] on img at bounding box center [1081, 110] width 152 height 152
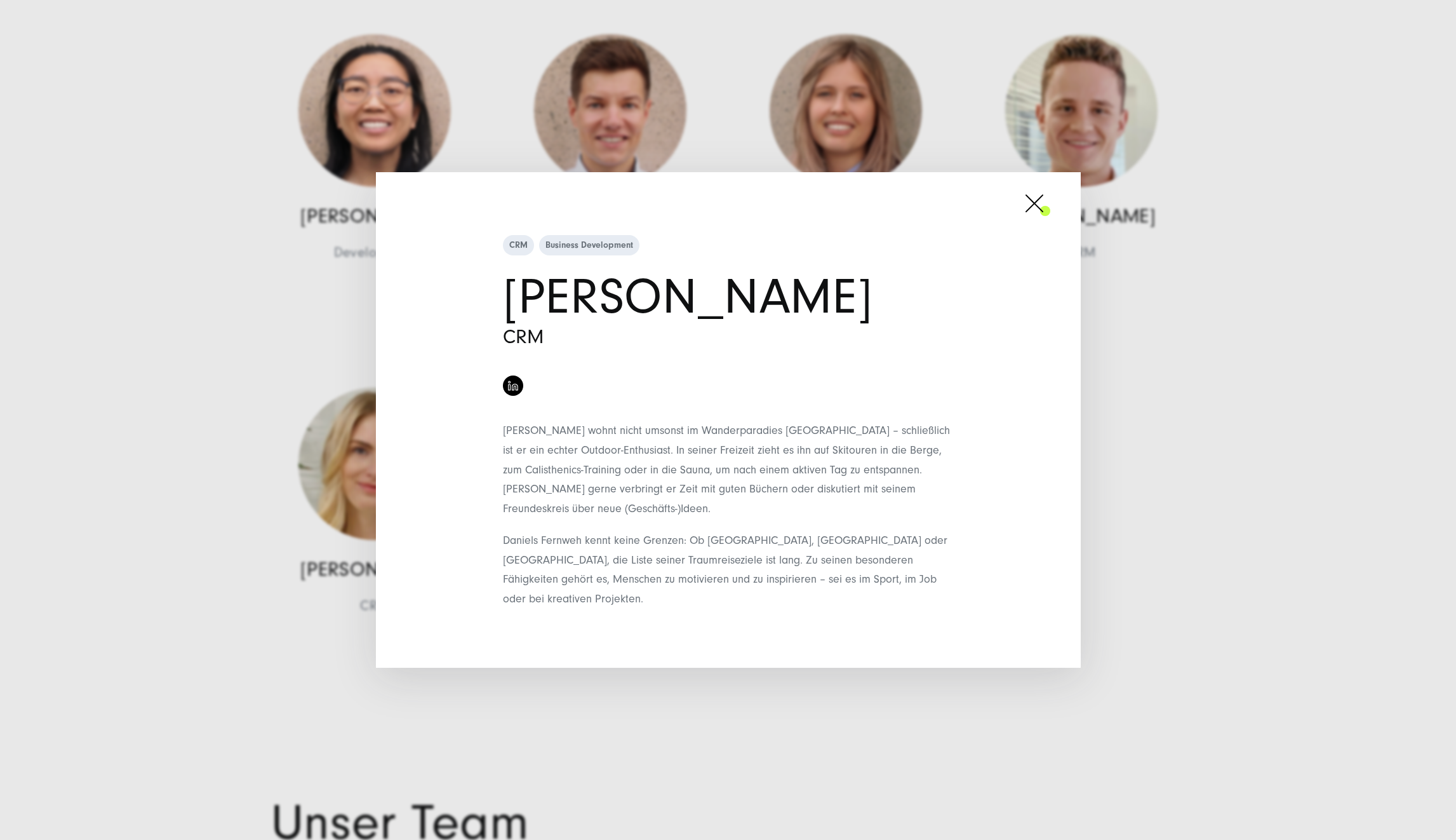
click at [1050, 210] on span at bounding box center [1050, 203] width 0 height 32
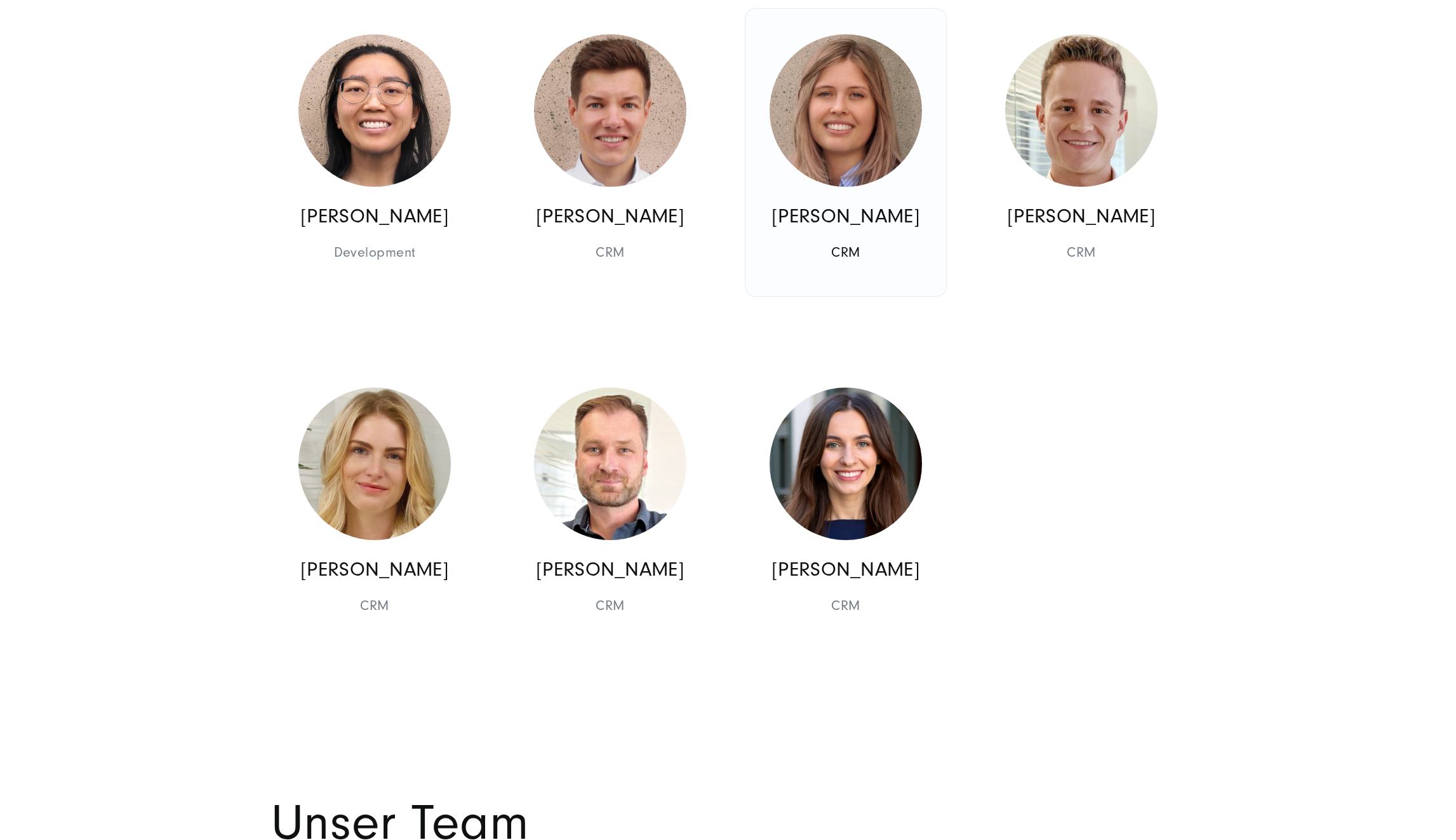
click at [877, 147] on img at bounding box center [846, 110] width 152 height 152
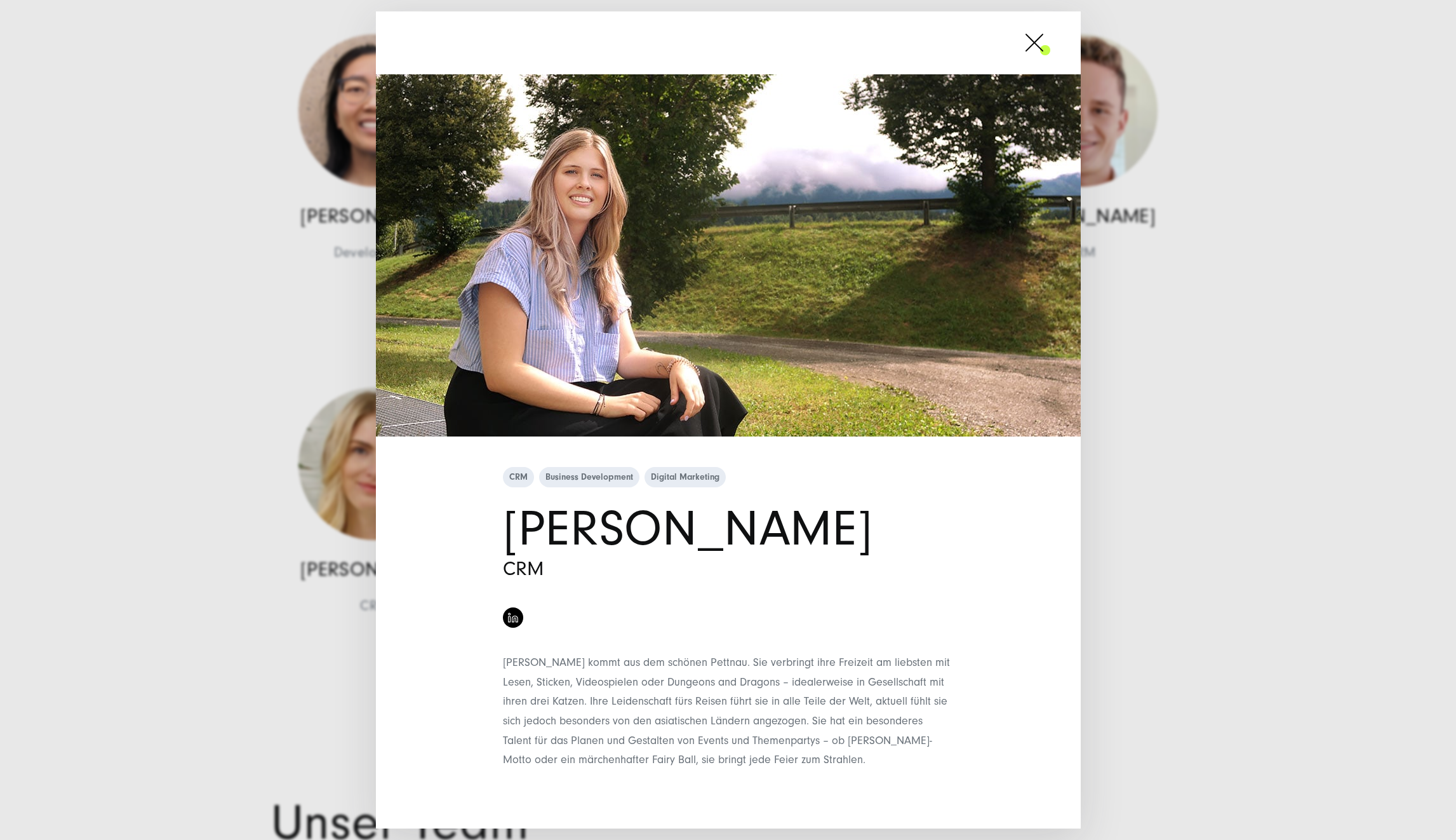
click at [1050, 57] on span at bounding box center [1050, 42] width 0 height 32
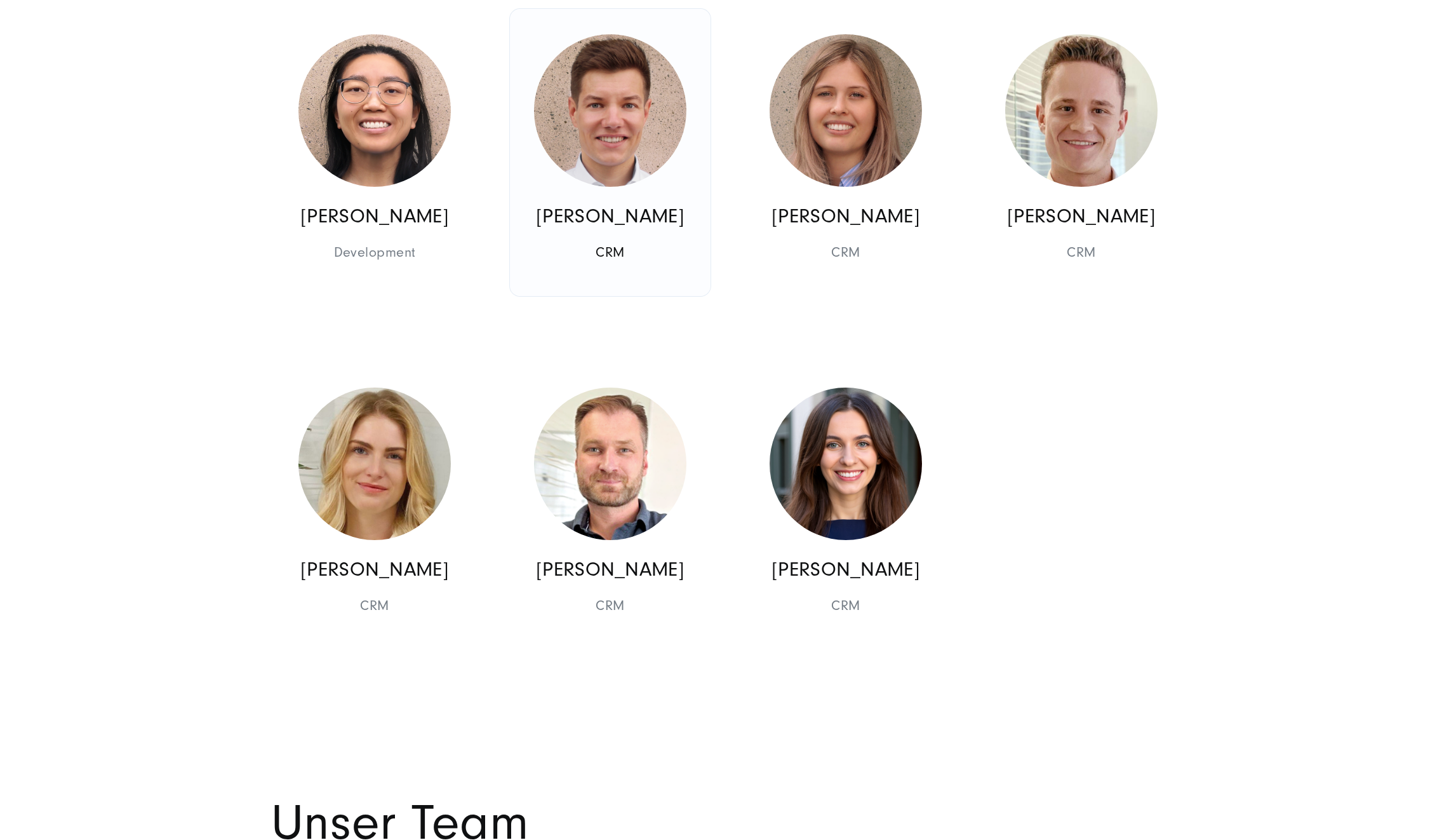
click at [659, 103] on img at bounding box center [610, 110] width 152 height 152
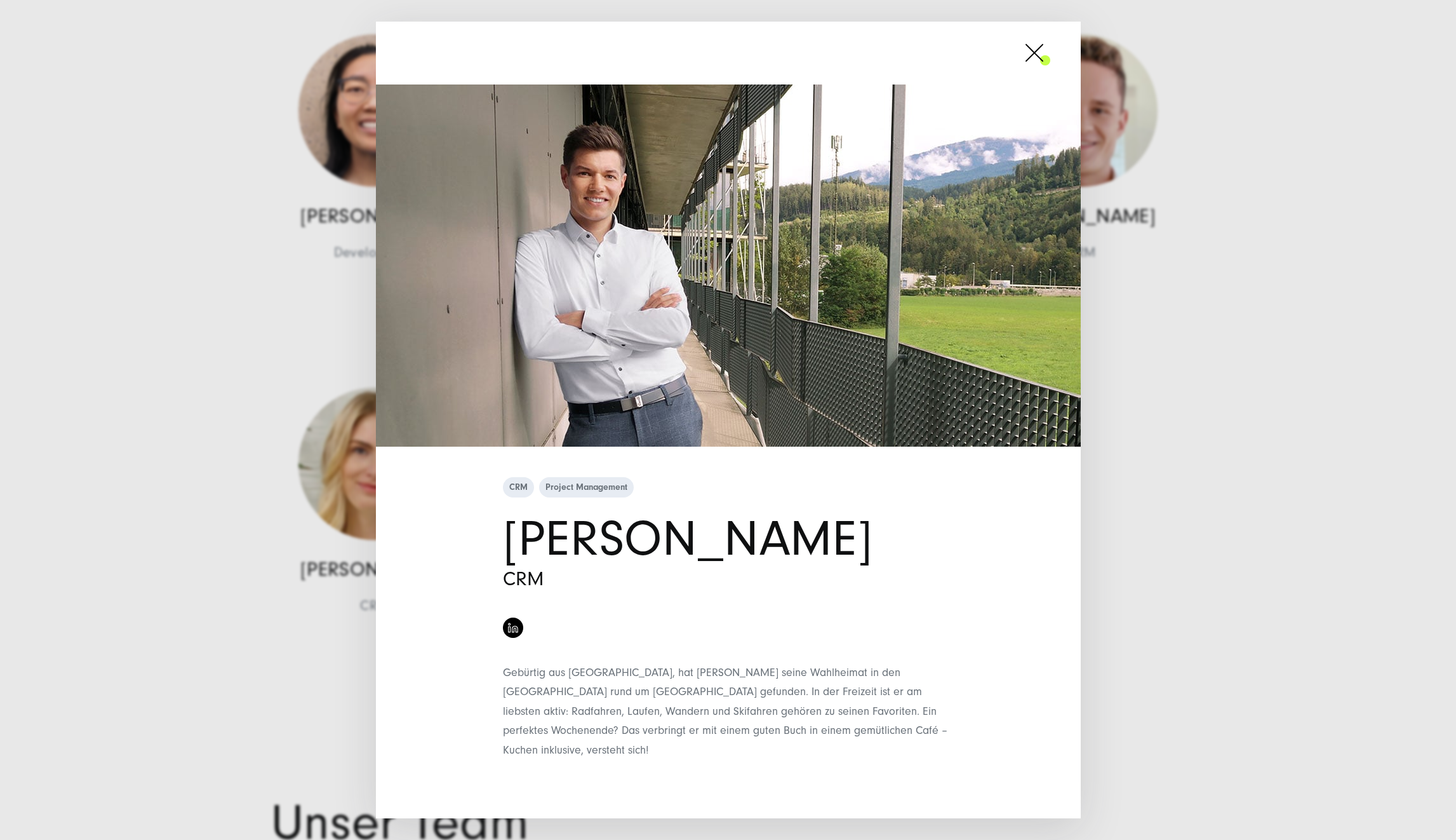
click at [986, 64] on div at bounding box center [728, 53] width 705 height 63
click at [1017, 73] on div at bounding box center [728, 53] width 705 height 63
click at [1050, 68] on span at bounding box center [1050, 52] width 0 height 32
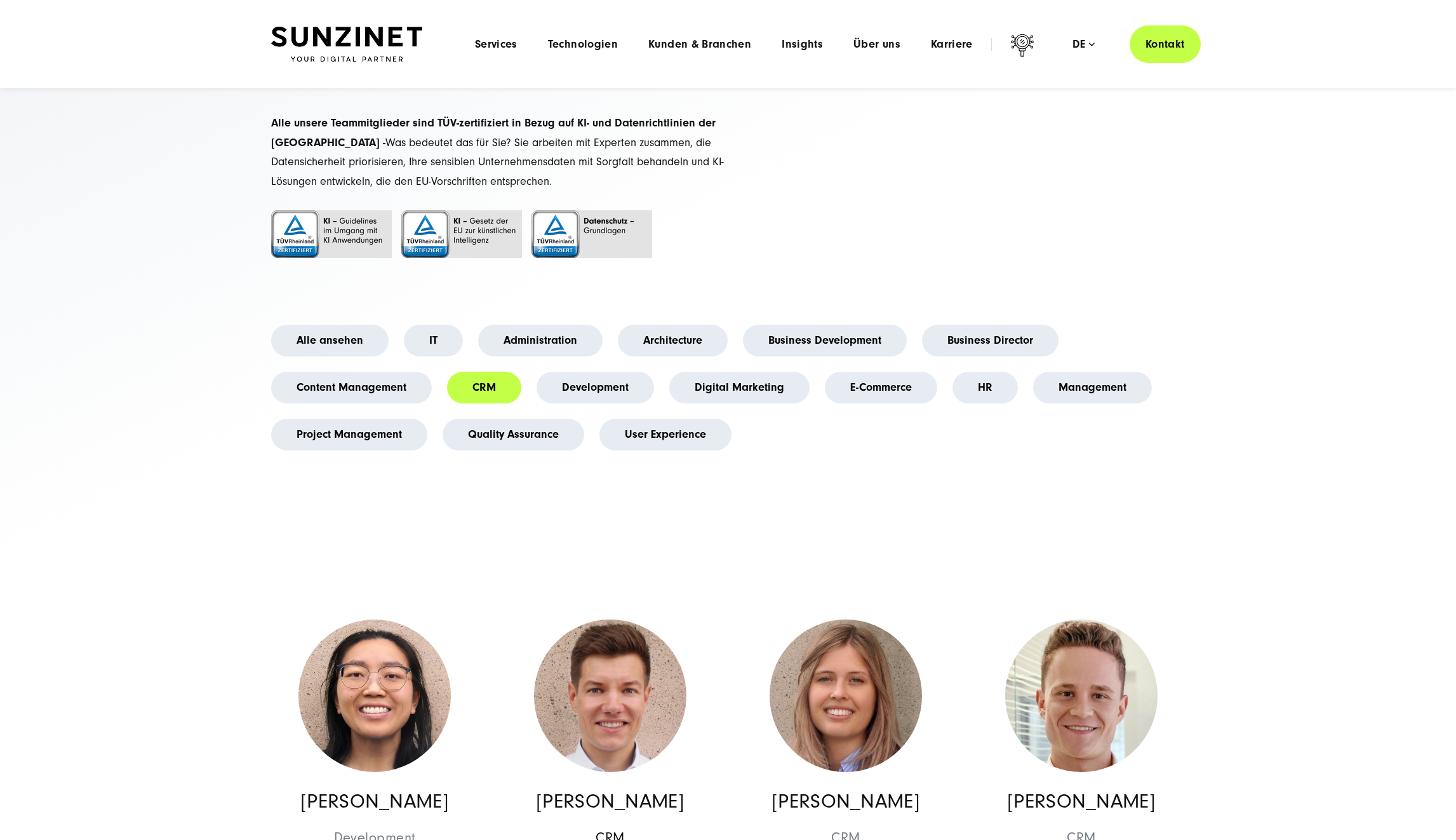
scroll to position [0, 0]
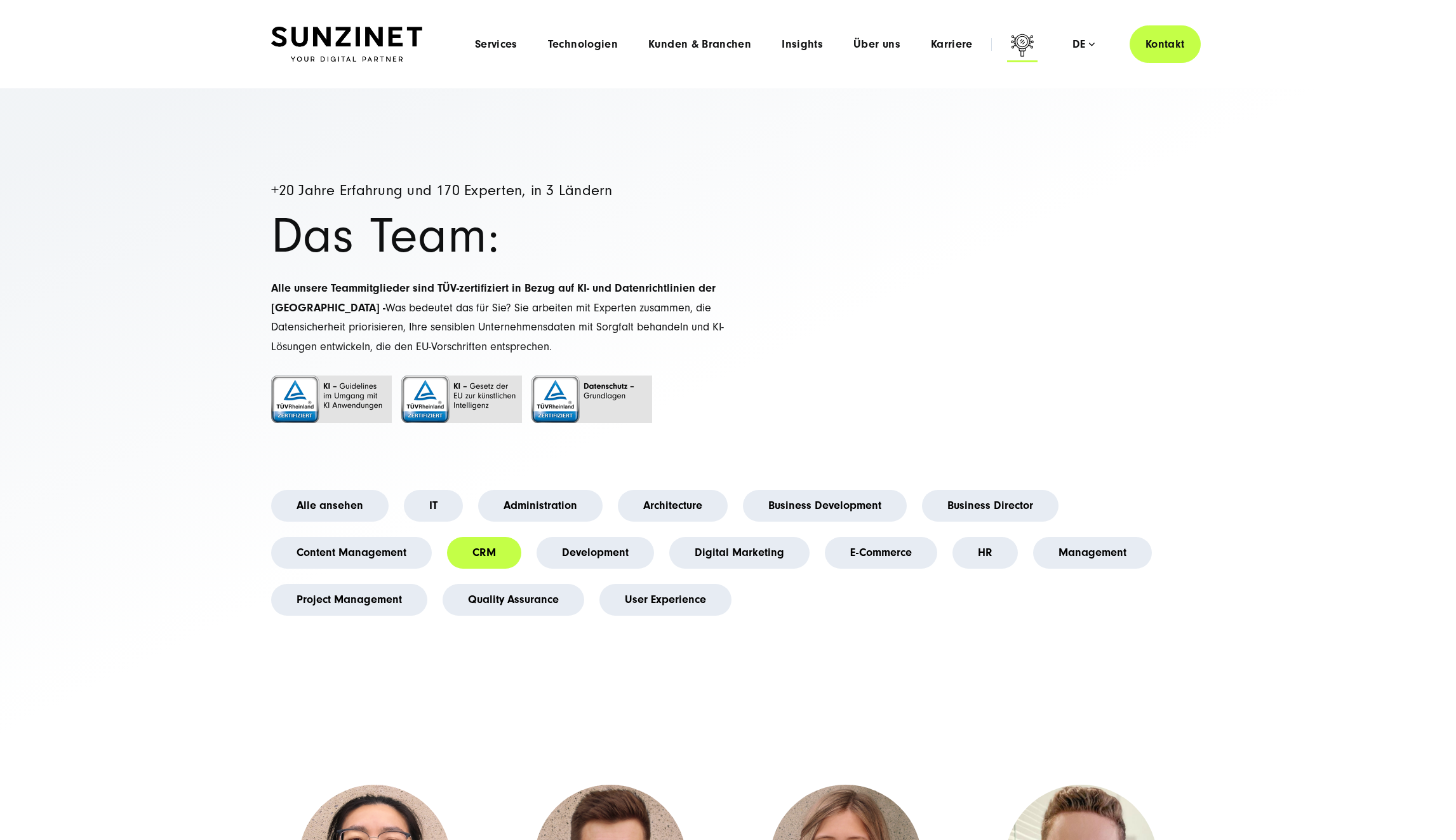
click at [1023, 40] on icon at bounding box center [1021, 47] width 30 height 30
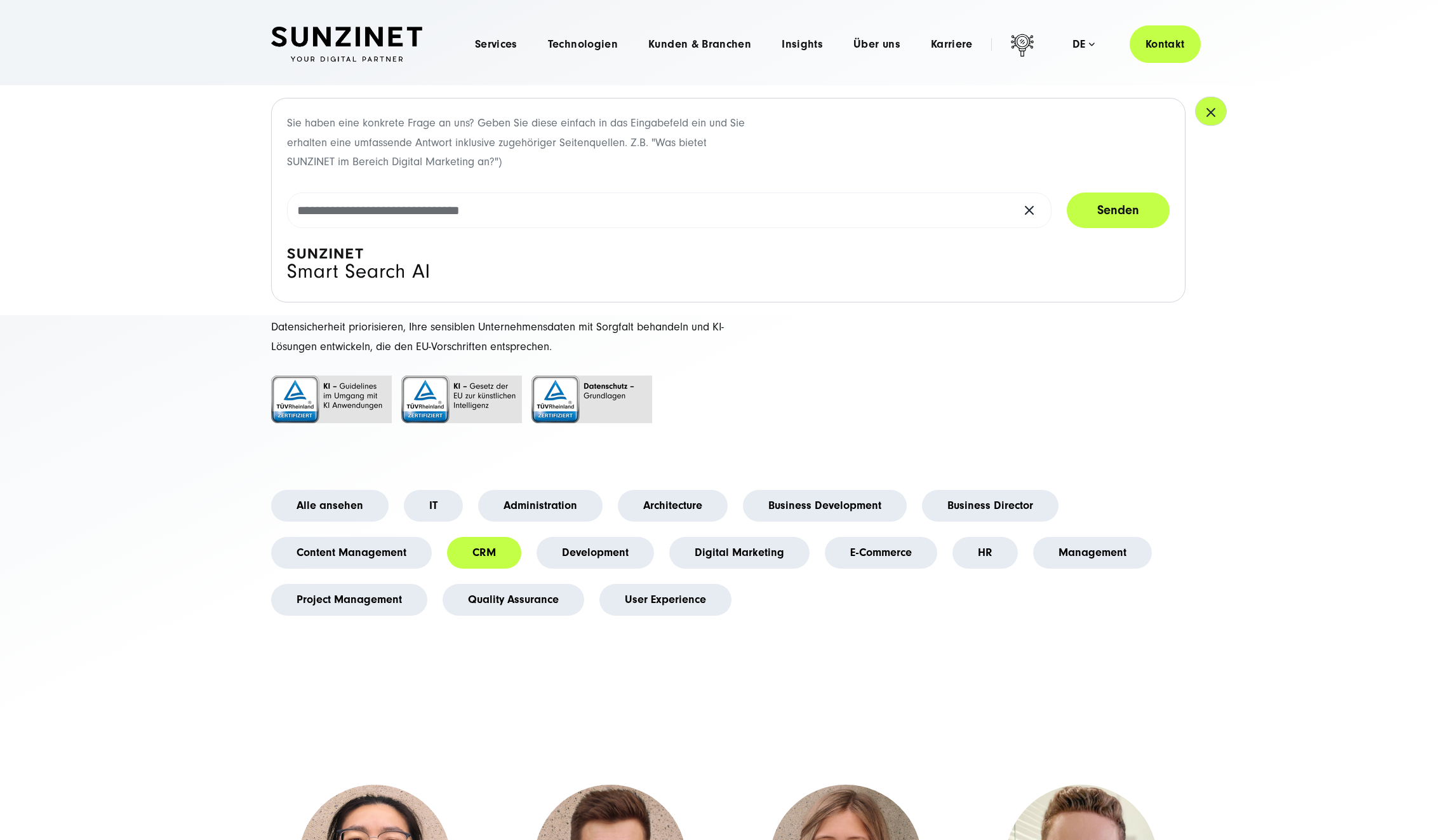
click at [1208, 115] on icon "button" at bounding box center [1211, 113] width 8 height 8
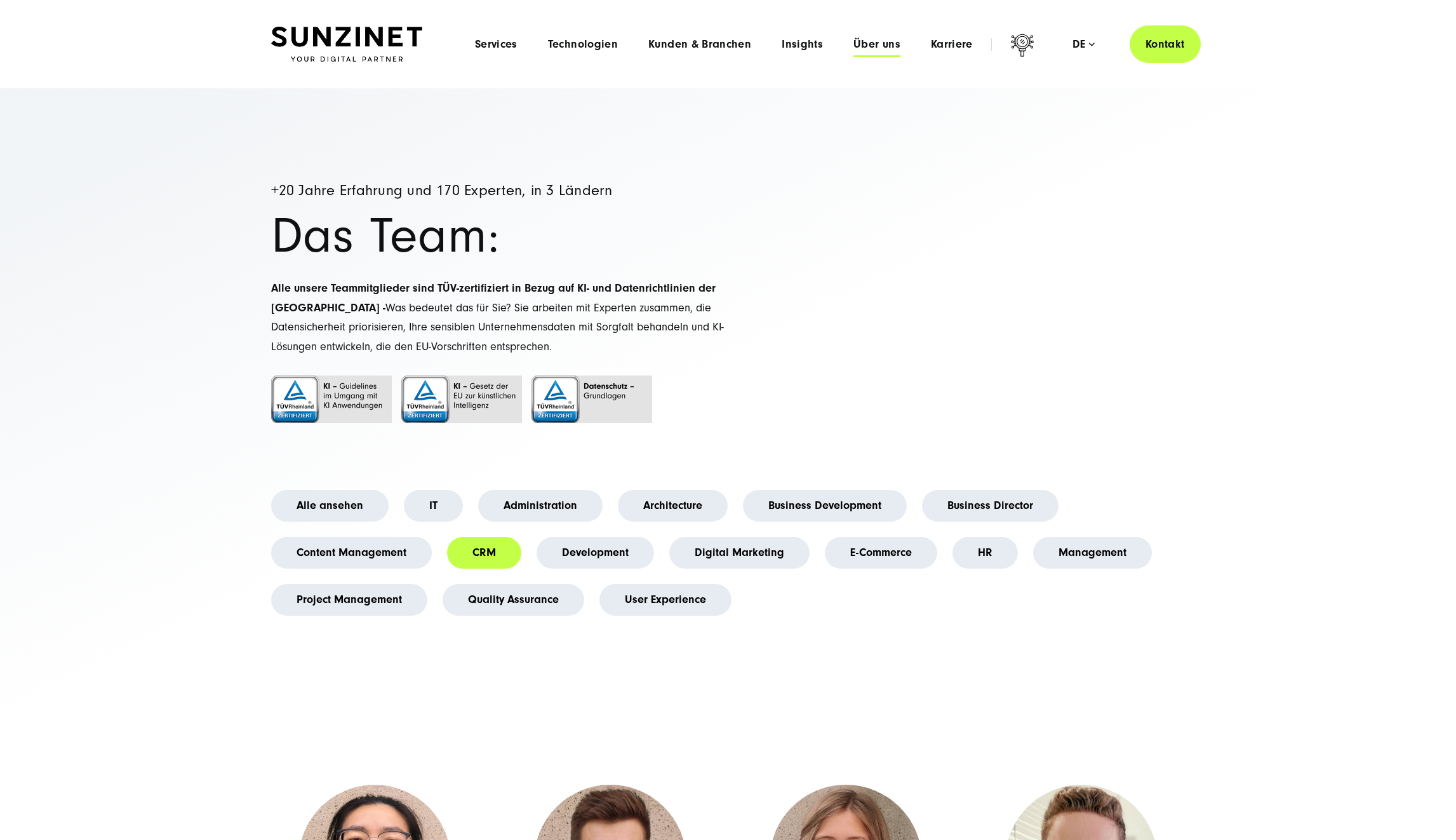
click at [871, 41] on span "Über uns" at bounding box center [877, 44] width 47 height 12
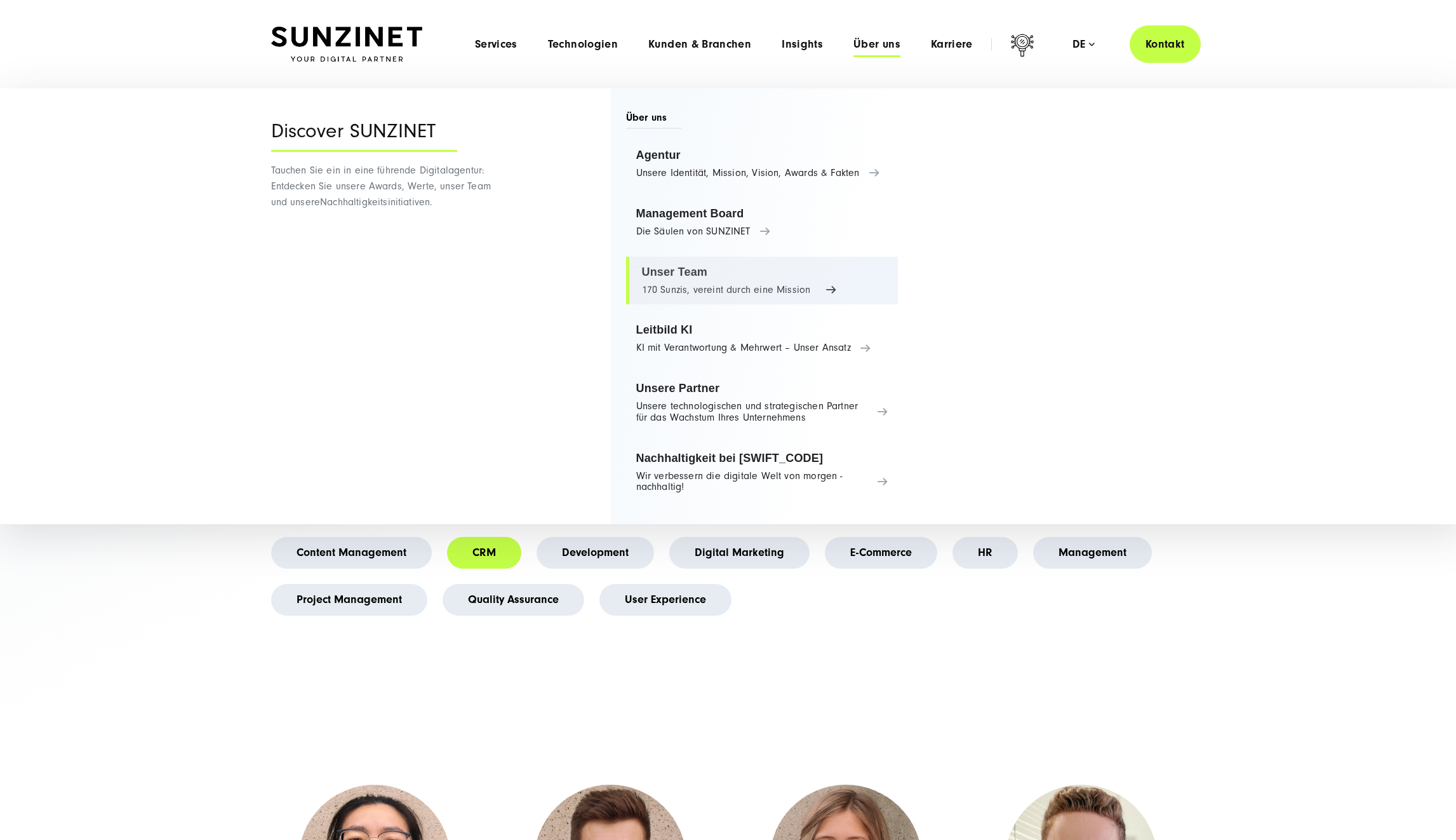
click at [690, 285] on link "Unser Team 170 Sunzis, vereint durch eine Mission" at bounding box center [762, 281] width 272 height 48
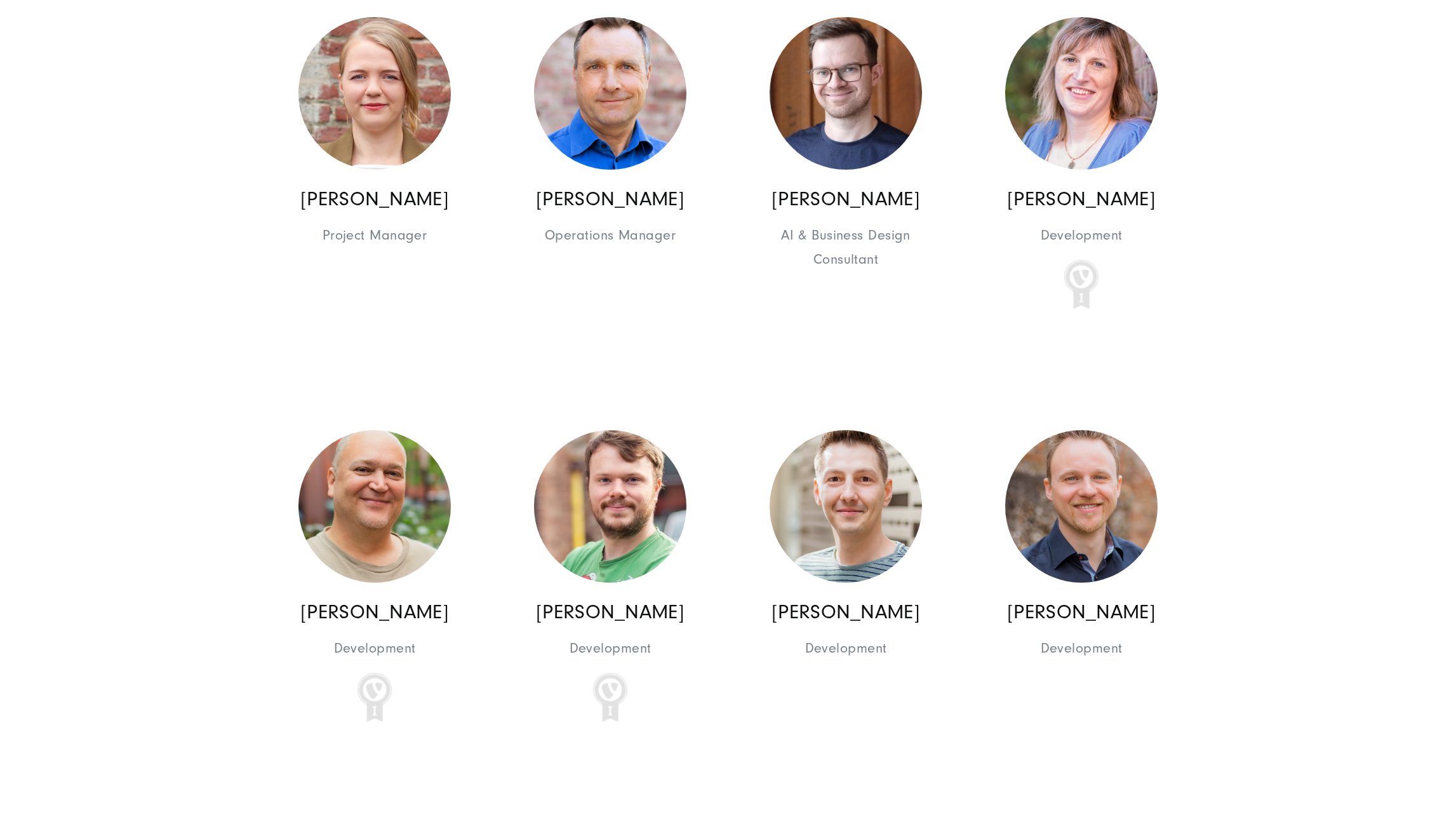
scroll to position [10557, 0]
